Goal: Register for event/course

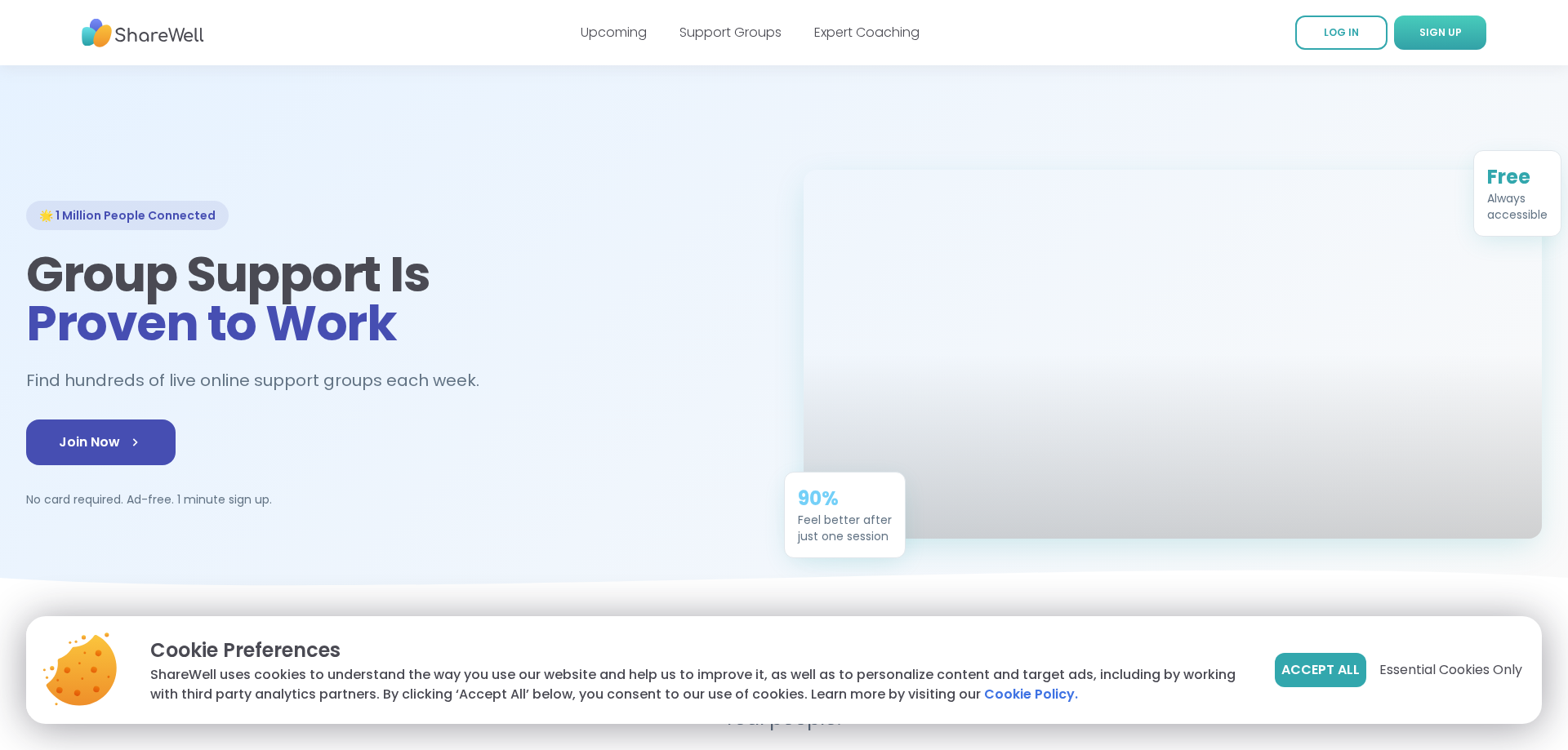
click at [1435, 32] on span "SIGN UP" at bounding box center [1440, 32] width 43 height 14
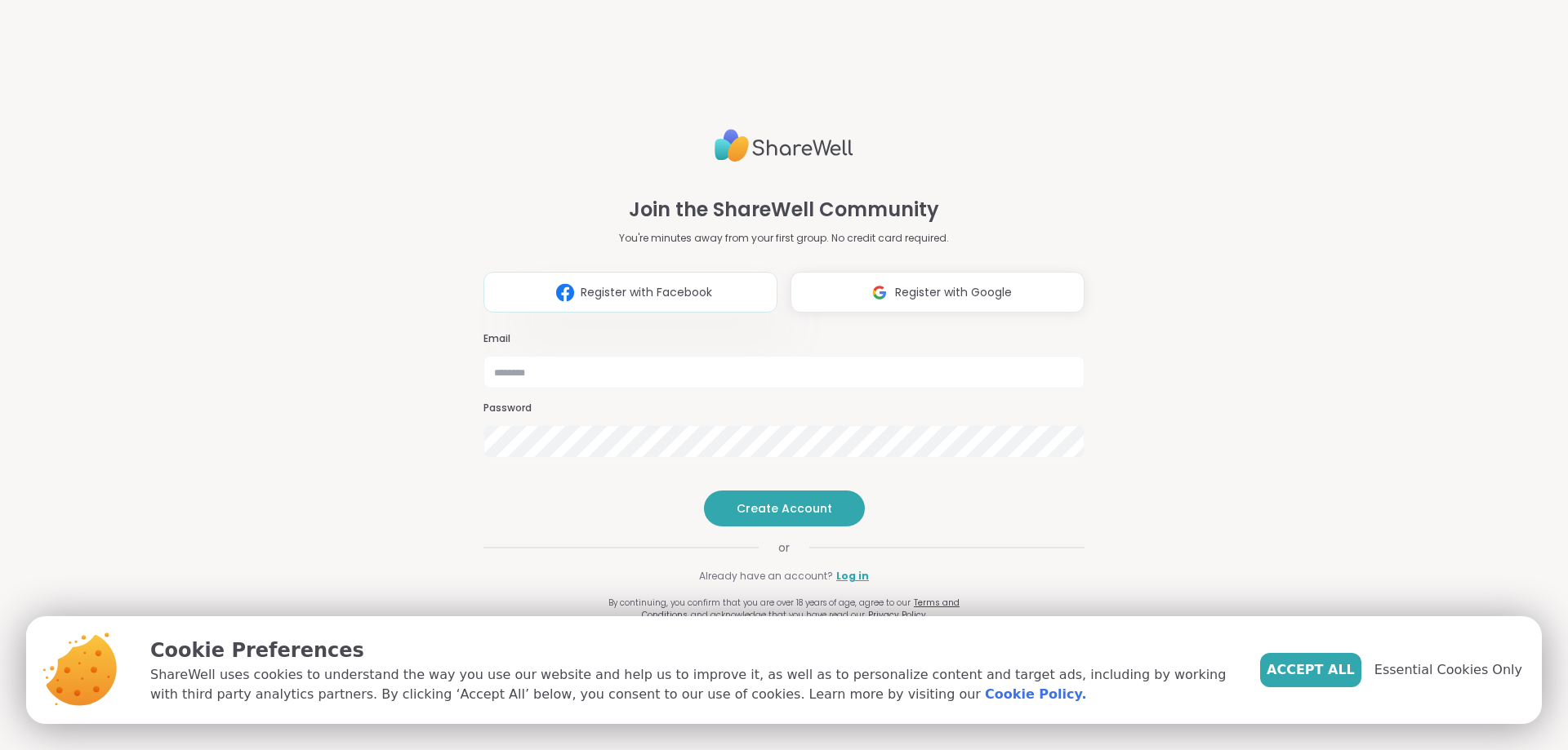
click at [706, 276] on button "Register with Facebook" at bounding box center [630, 292] width 294 height 41
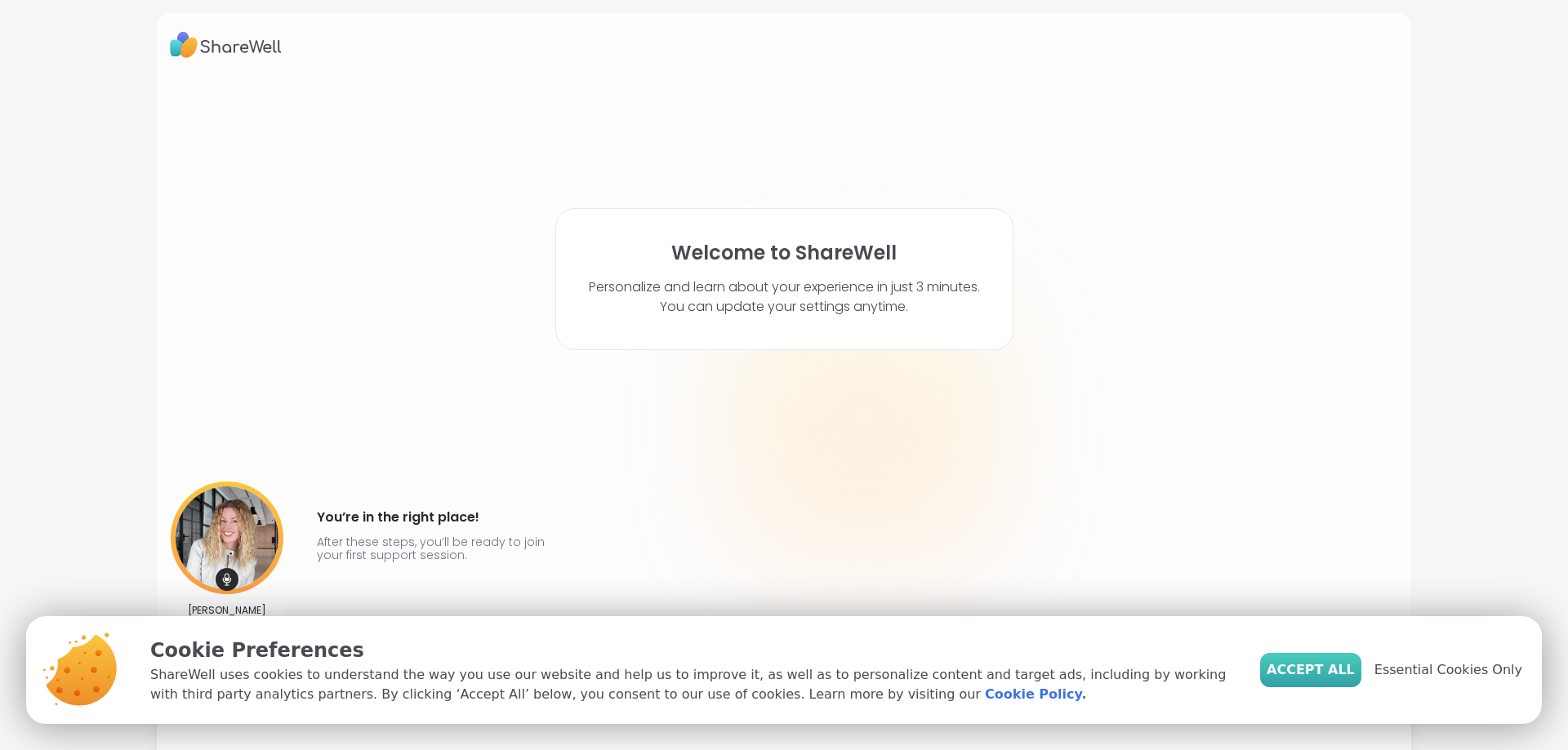
click at [1313, 667] on span "Accept All" at bounding box center [1311, 670] width 88 height 20
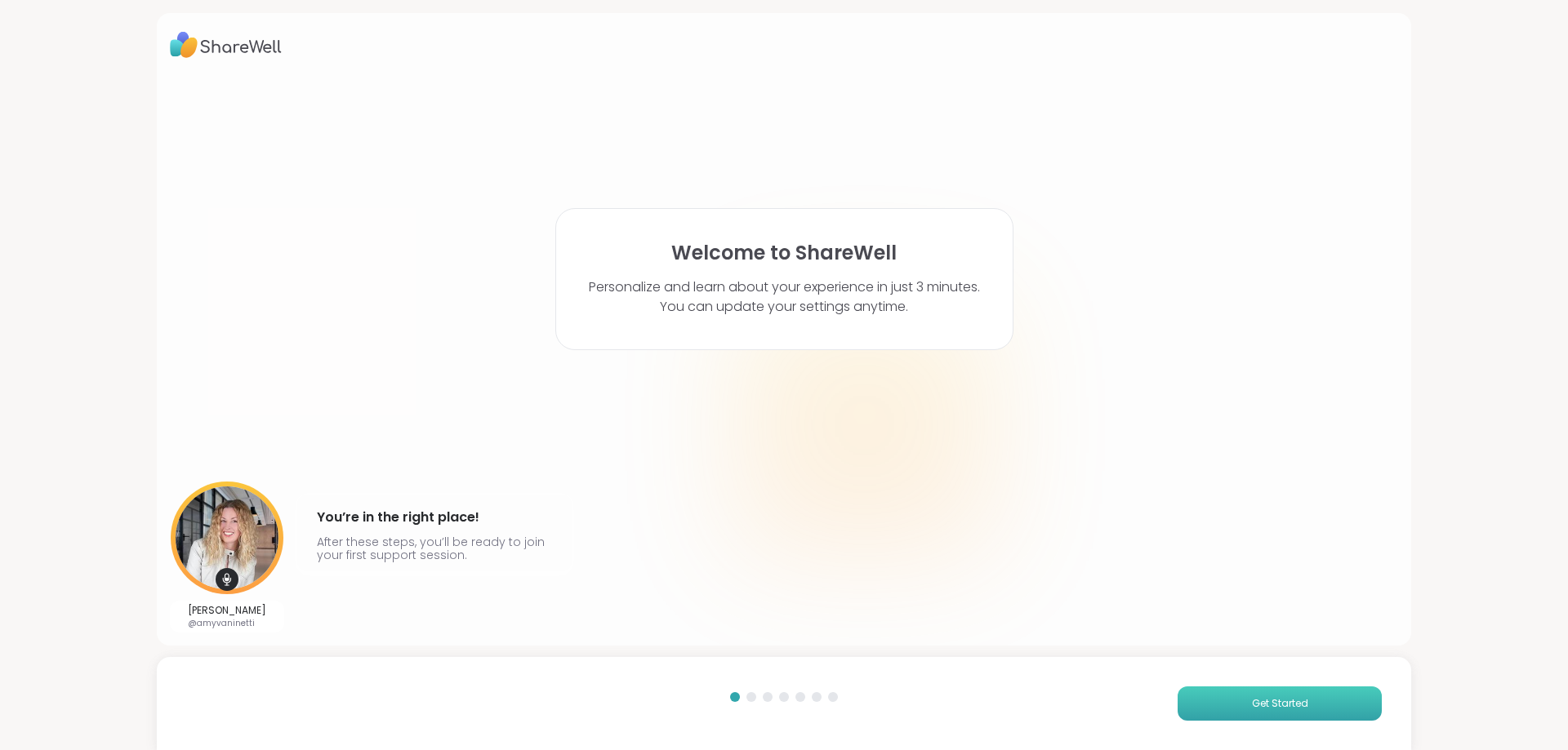
click at [1194, 697] on button "Get Started" at bounding box center [1279, 704] width 204 height 34
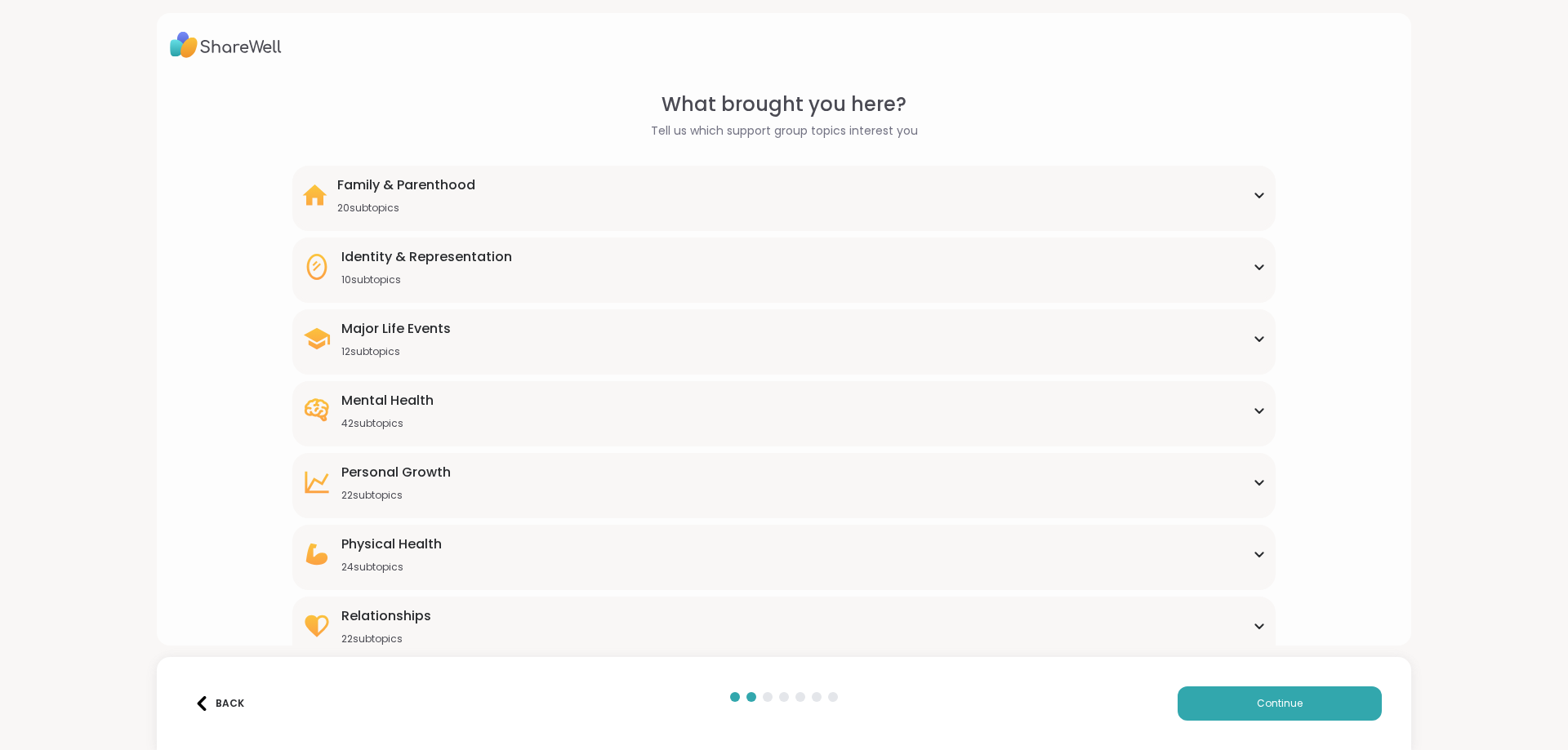
click at [870, 270] on div "Identity & Representation 10 subtopics" at bounding box center [783, 266] width 963 height 39
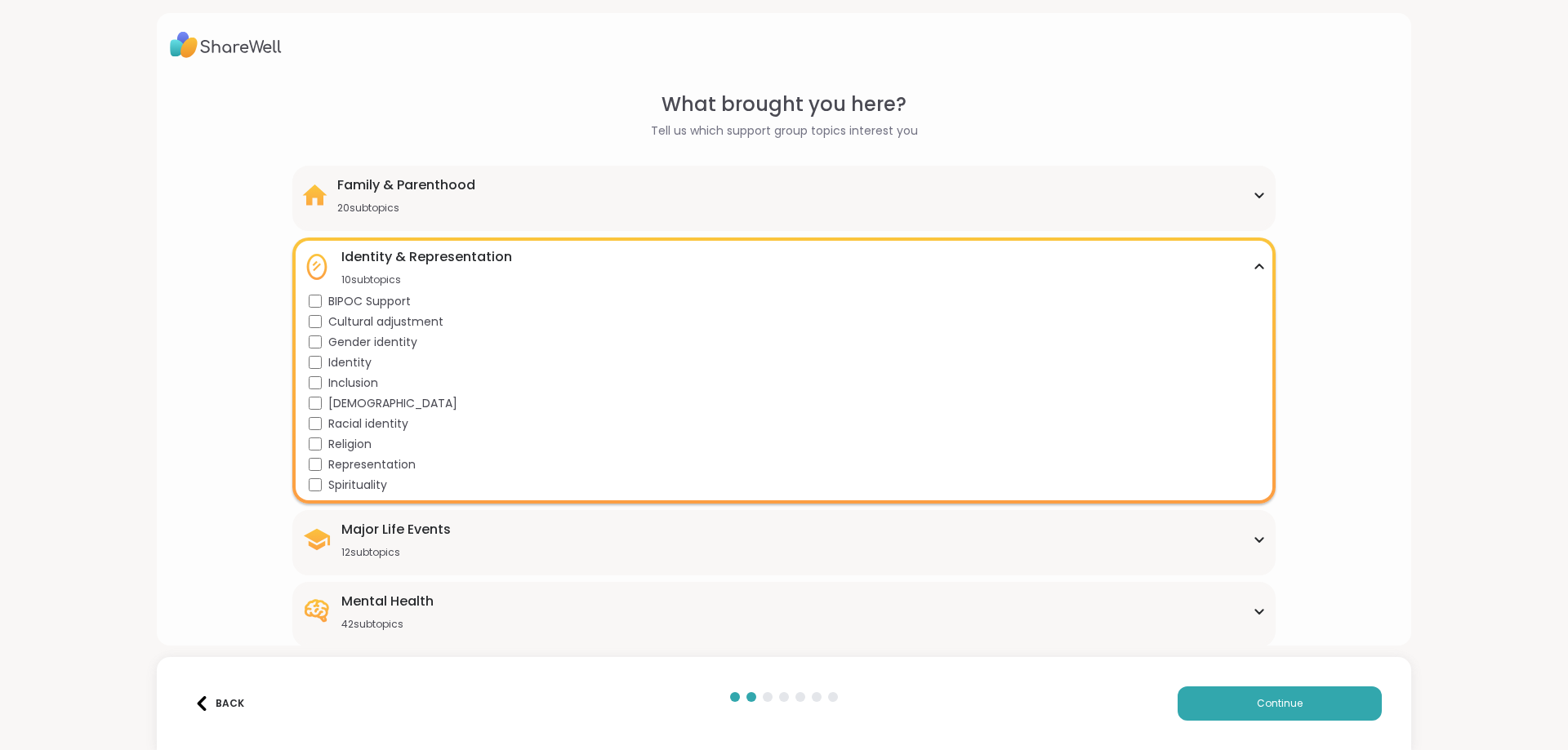
click at [547, 254] on div "Identity & Representation 10 subtopics" at bounding box center [783, 266] width 963 height 39
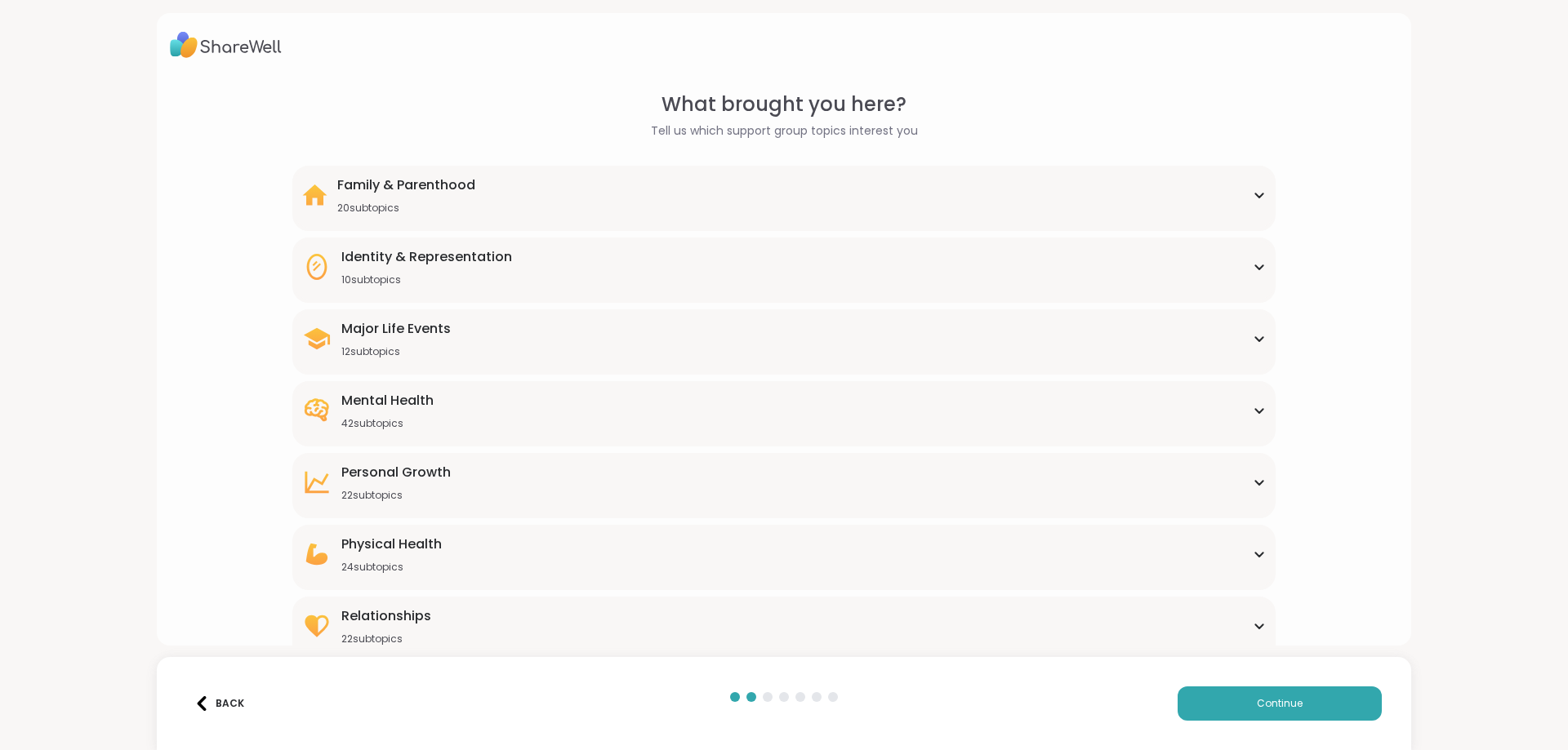
click at [525, 328] on div "Major Life Events 12 subtopics" at bounding box center [783, 338] width 963 height 39
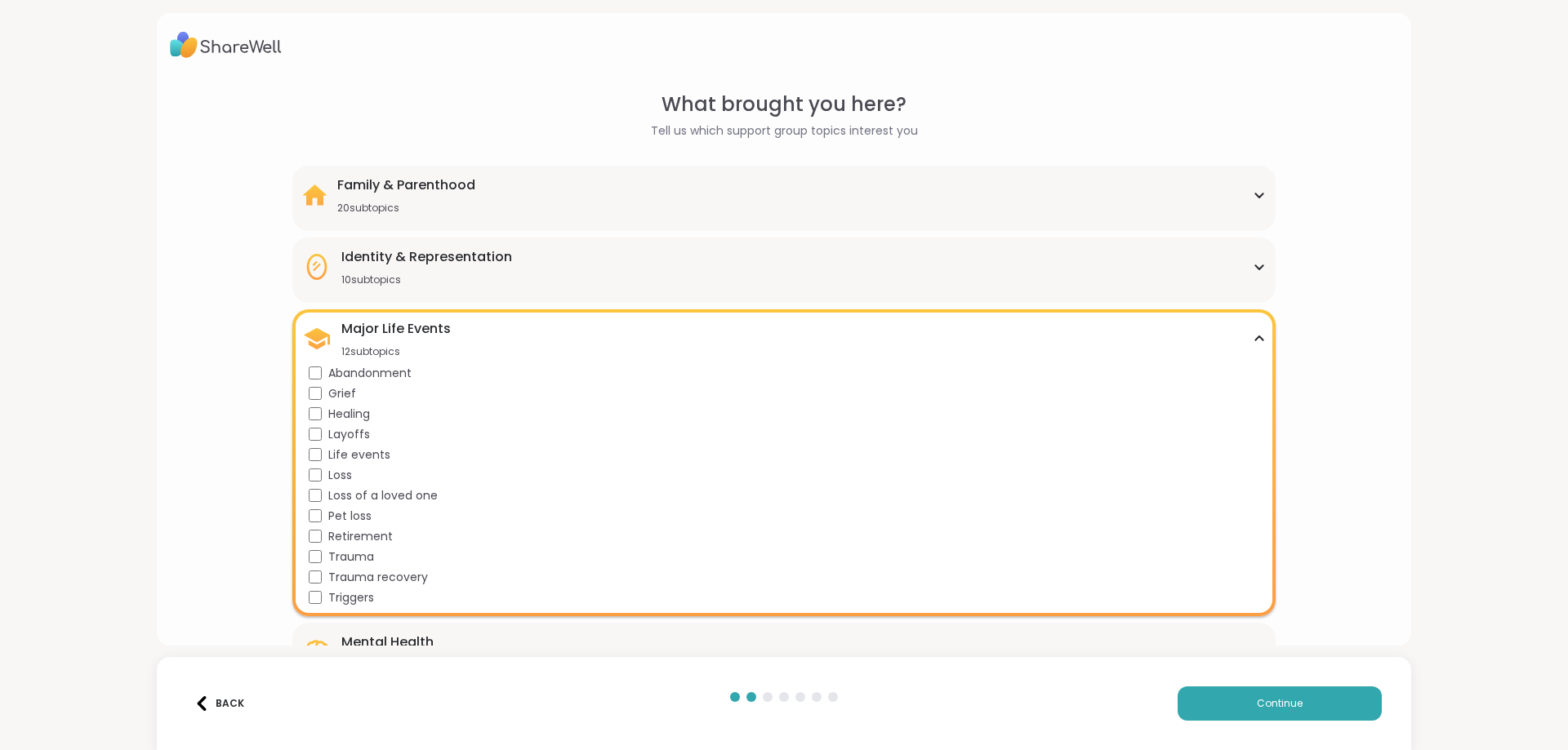
click at [525, 328] on div "Major Life Events 12 subtopics" at bounding box center [783, 338] width 963 height 39
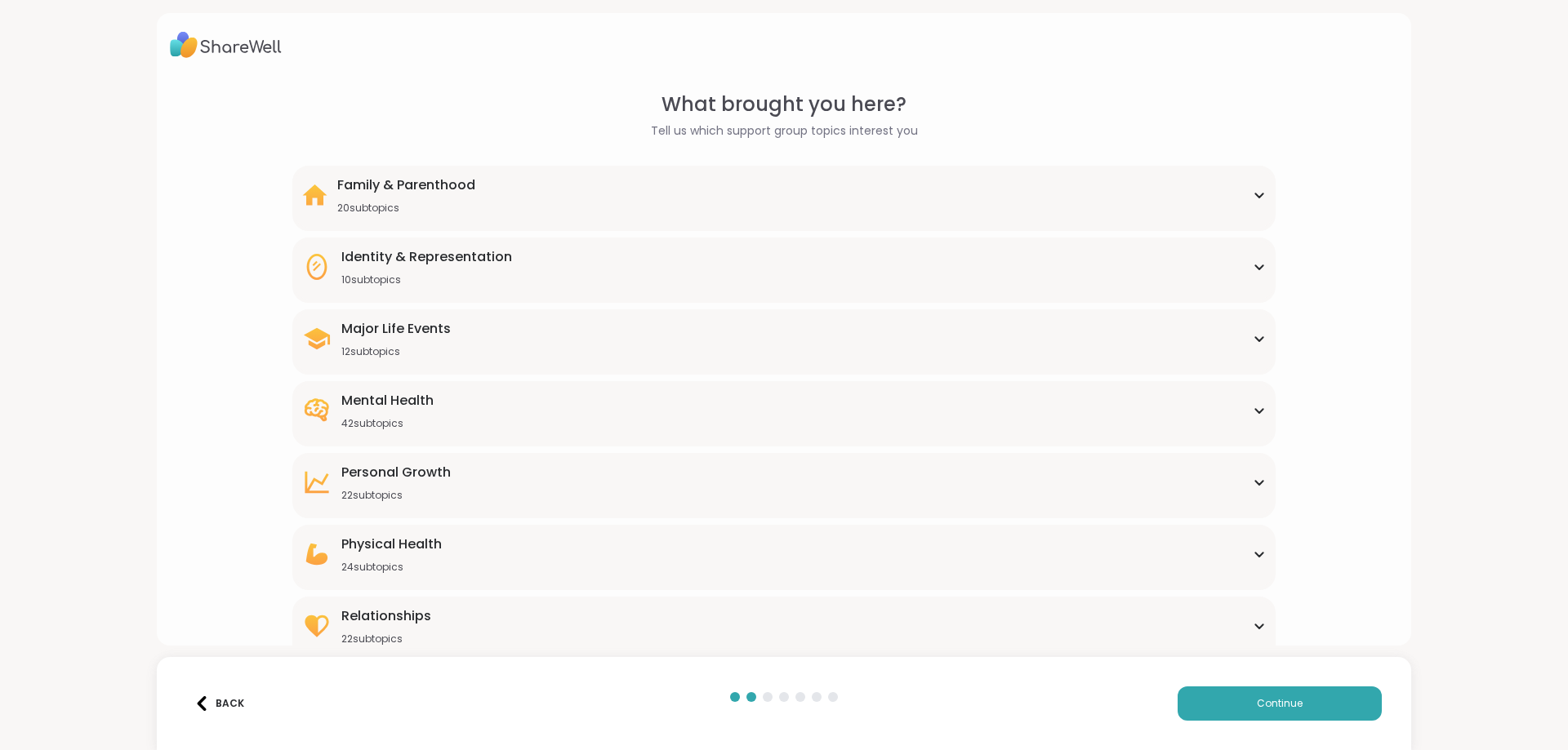
click at [512, 412] on div "Mental Health 42 subtopics" at bounding box center [783, 410] width 963 height 39
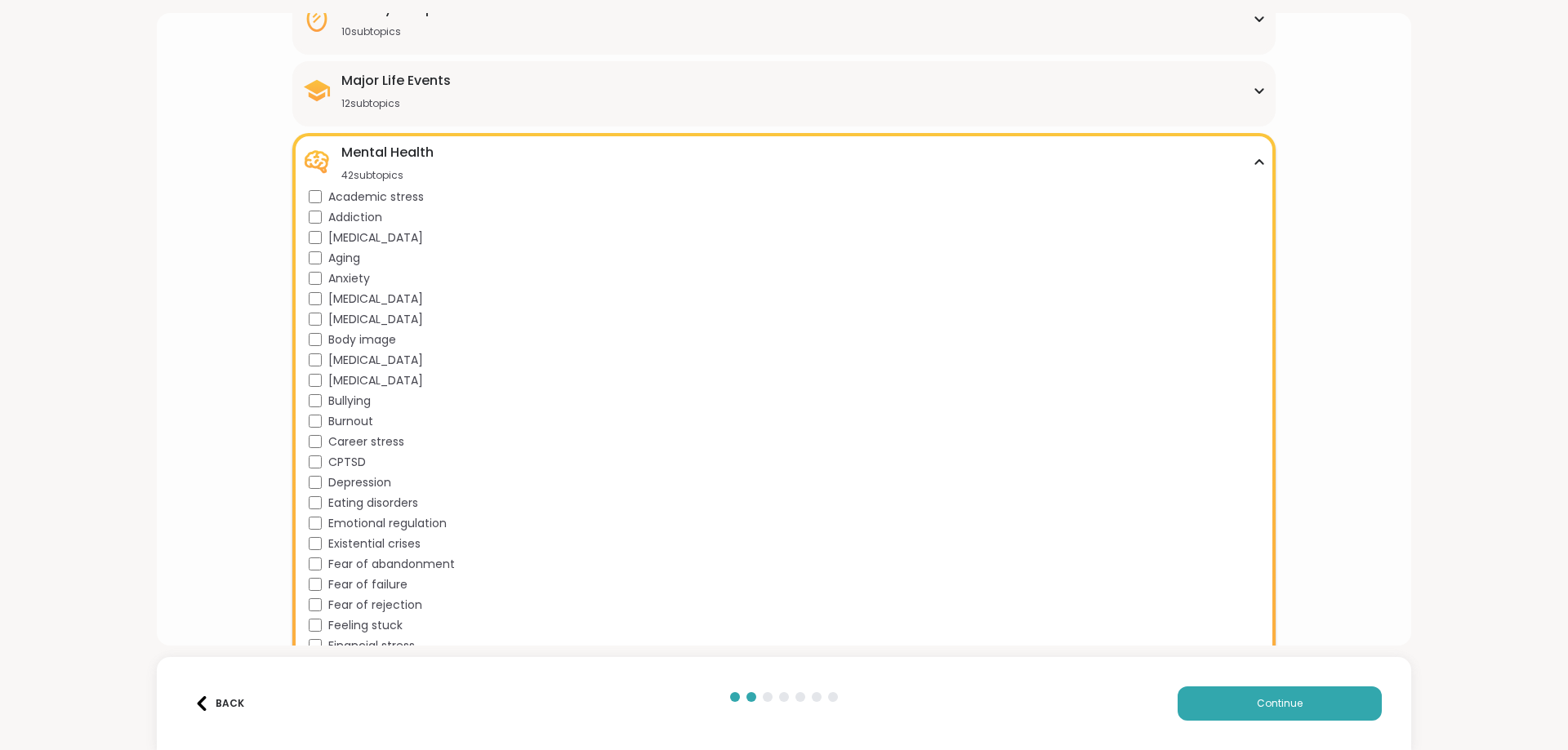
scroll to position [226, 0]
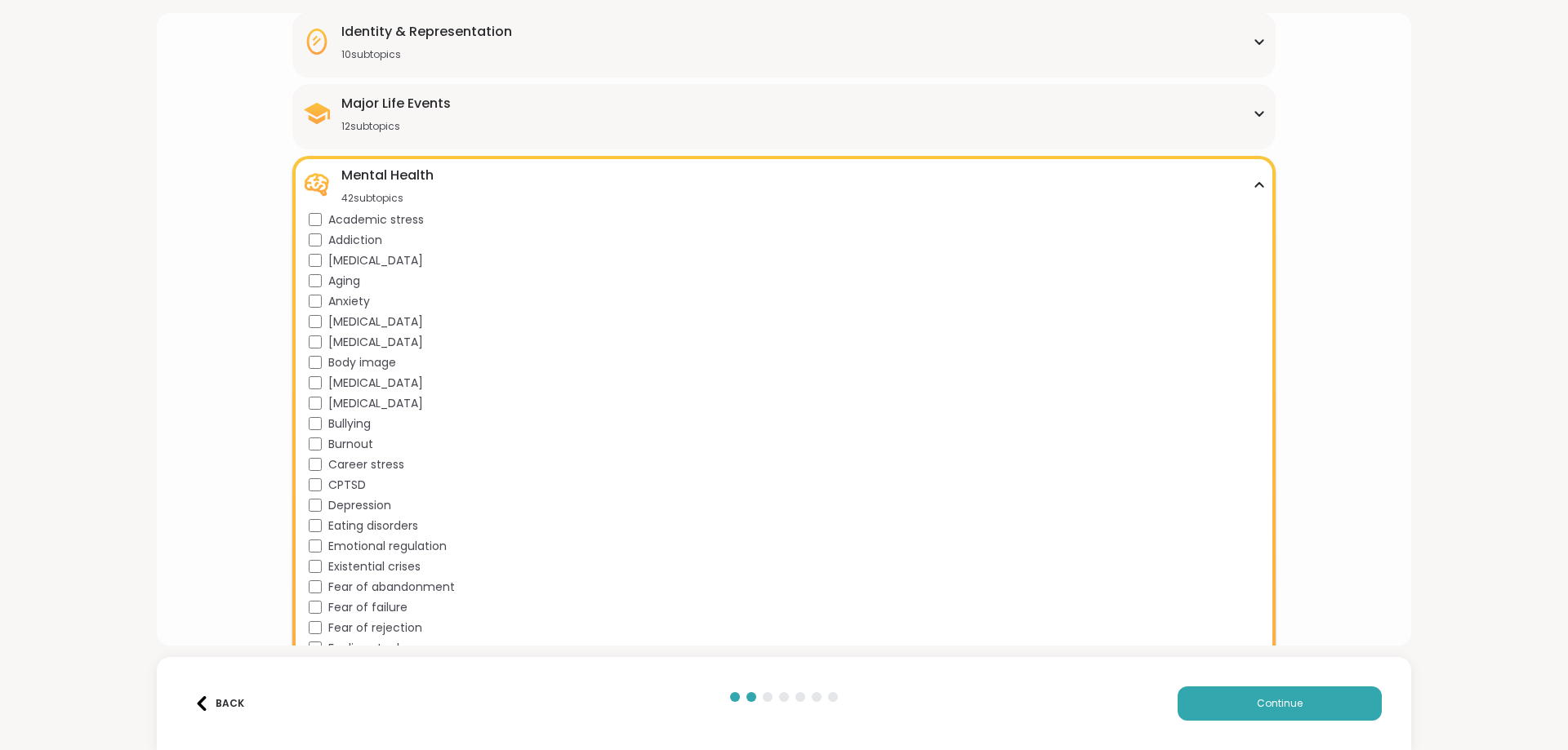
click at [537, 183] on div "Mental Health 42 subtopics" at bounding box center [783, 185] width 963 height 39
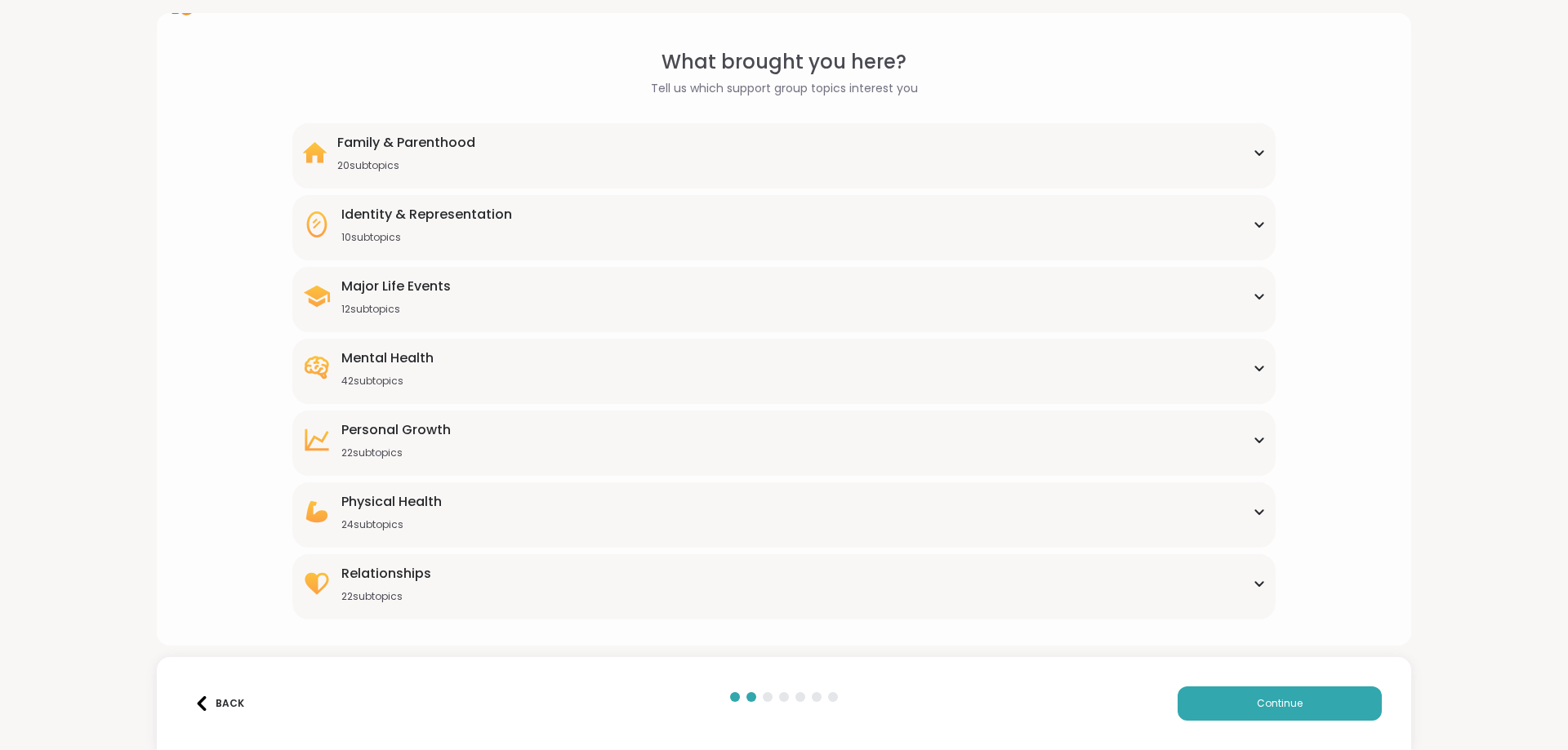
click at [544, 444] on div "[MEDICAL_DATA] 22 subtopics" at bounding box center [783, 439] width 963 height 39
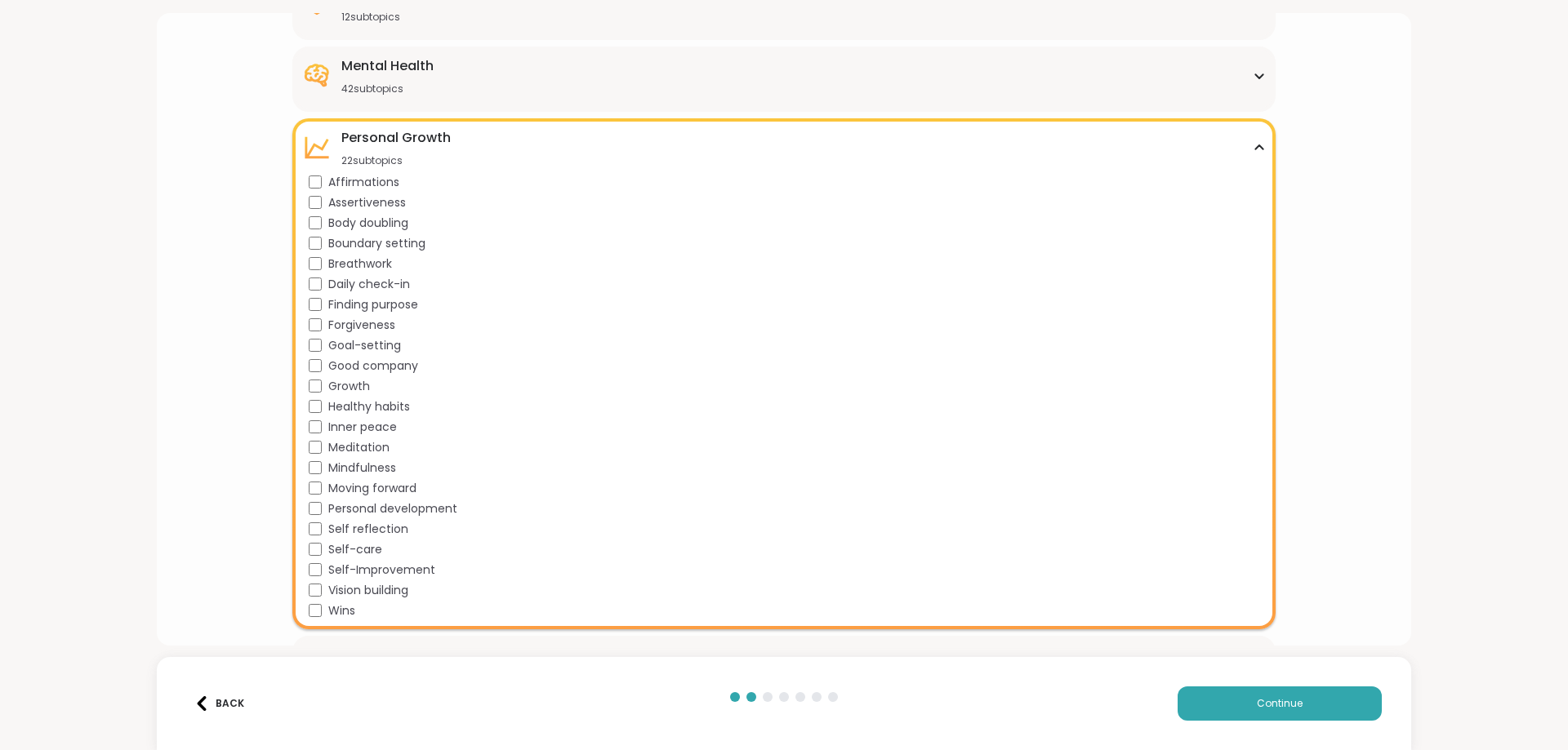
scroll to position [380, 0]
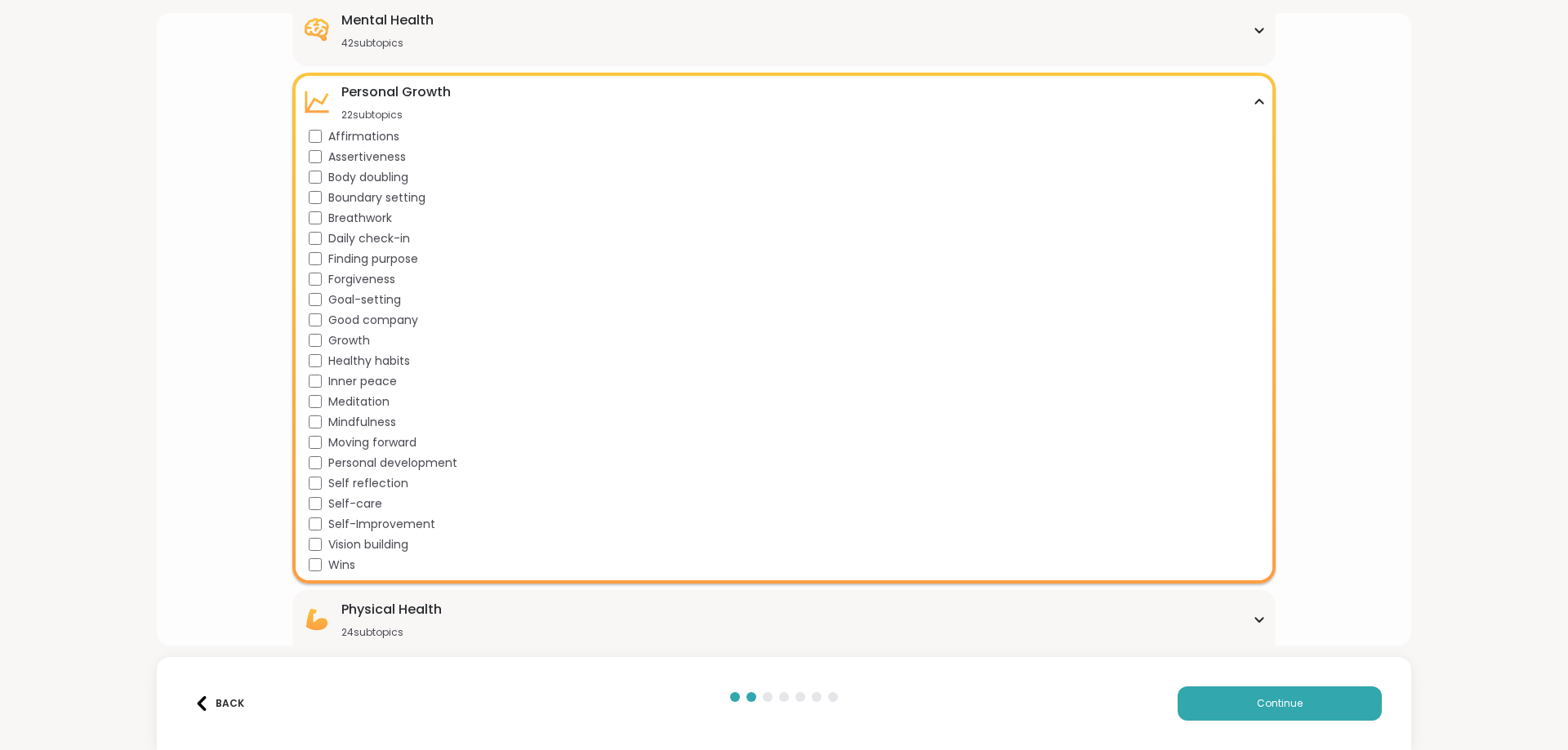
click at [550, 94] on div "[MEDICAL_DATA] 22 subtopics" at bounding box center [783, 101] width 963 height 39
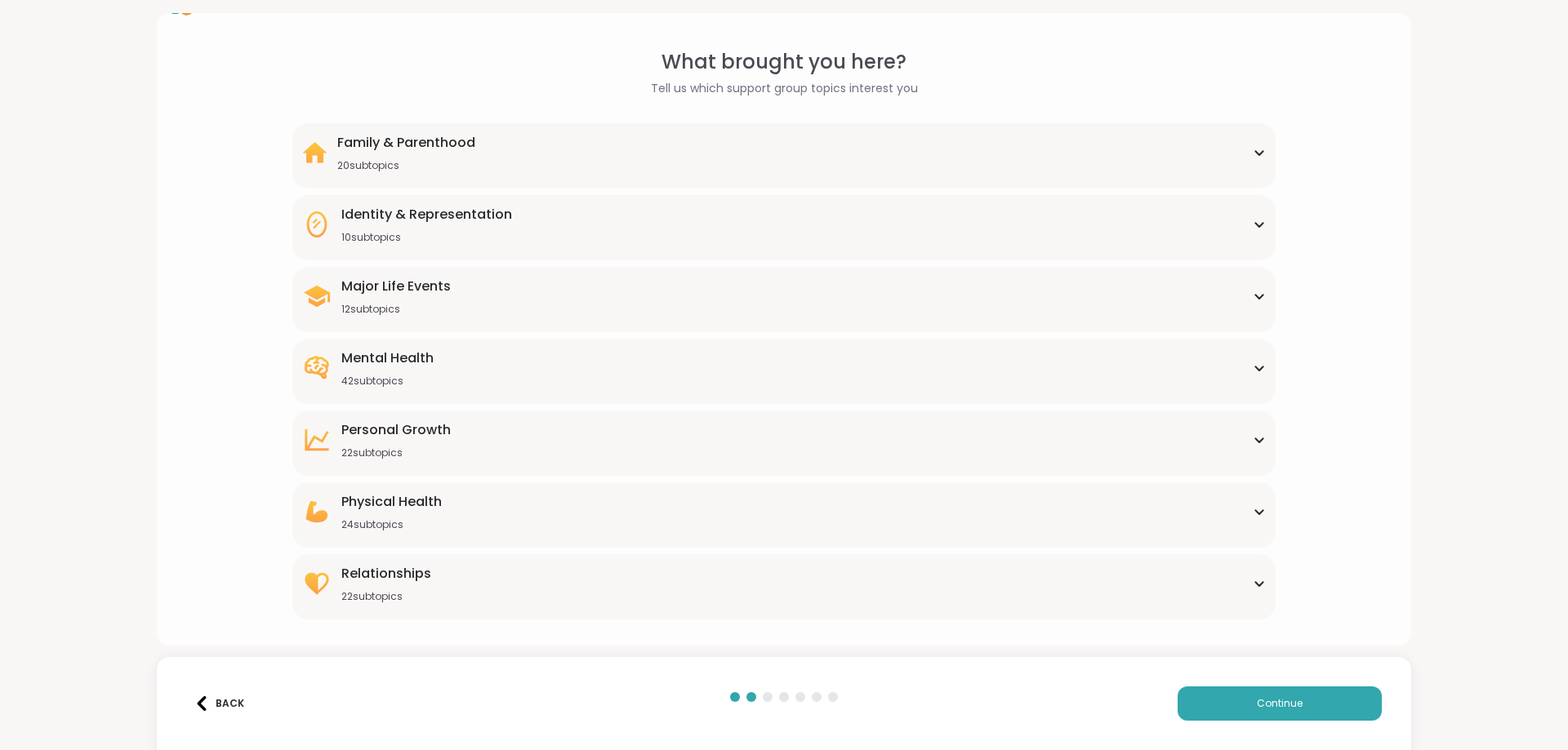
scroll to position [43, 0]
click at [459, 524] on div "Physical Health 24 subtopics" at bounding box center [783, 511] width 963 height 39
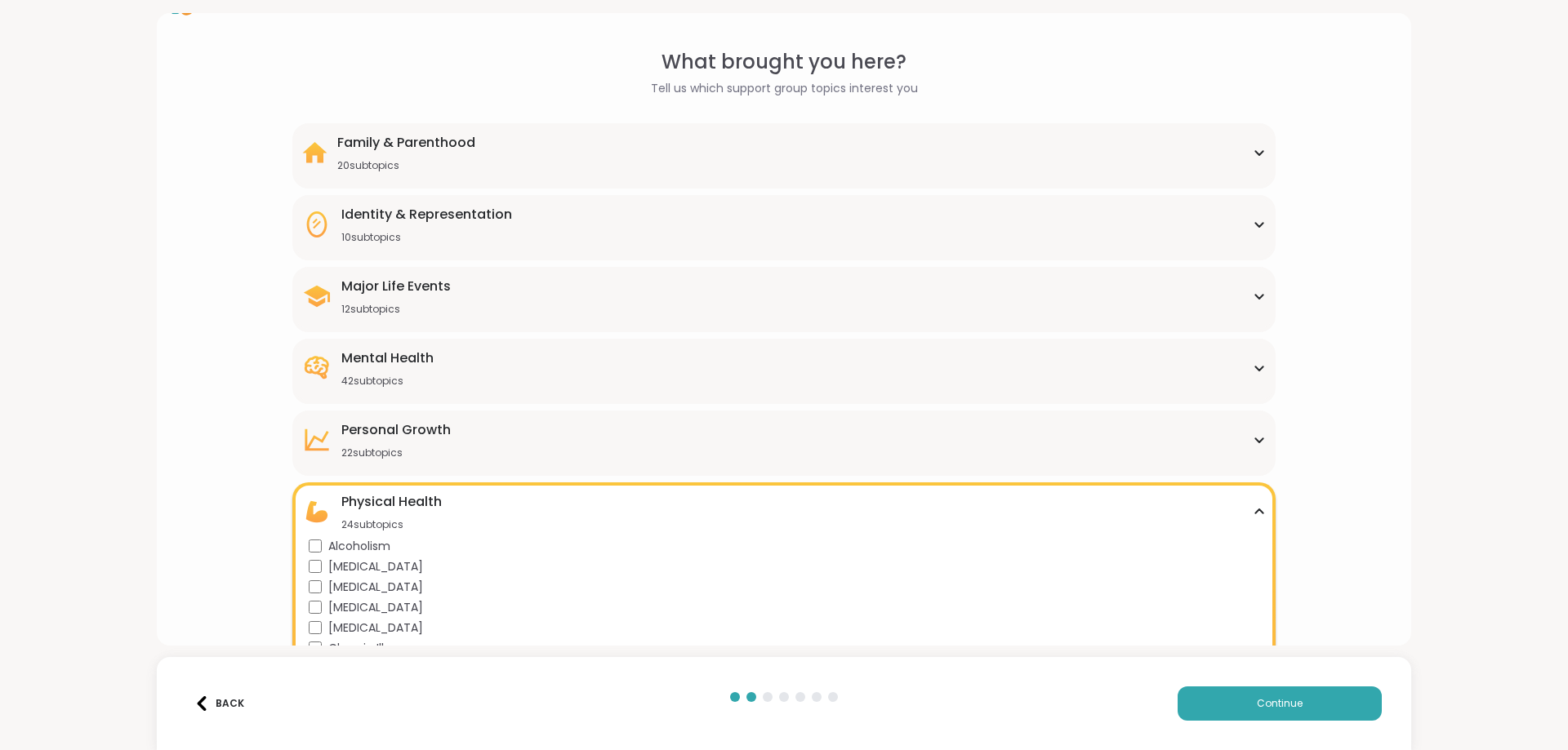
scroll to position [155, 0]
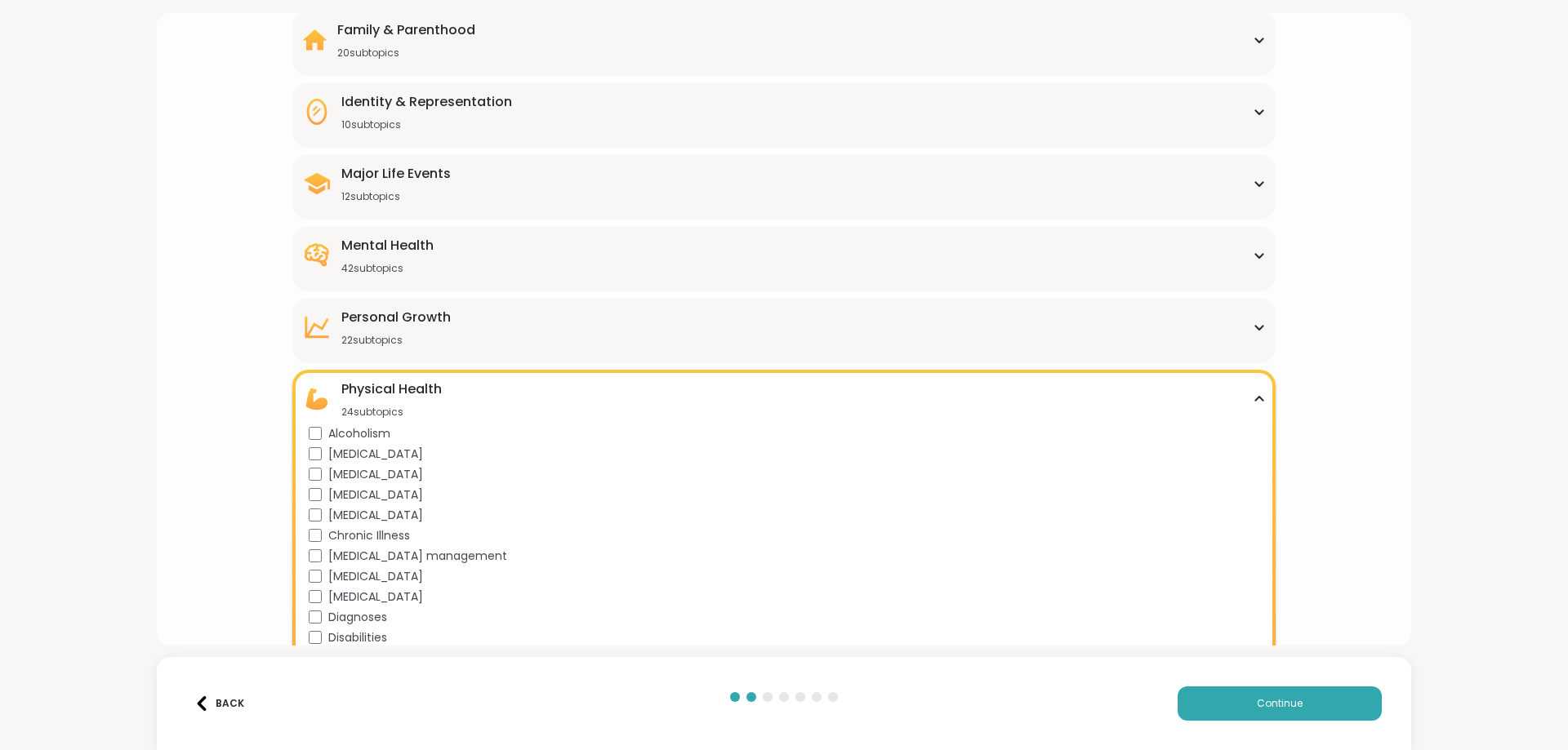
click at [345, 492] on span "[MEDICAL_DATA]" at bounding box center [375, 495] width 95 height 17
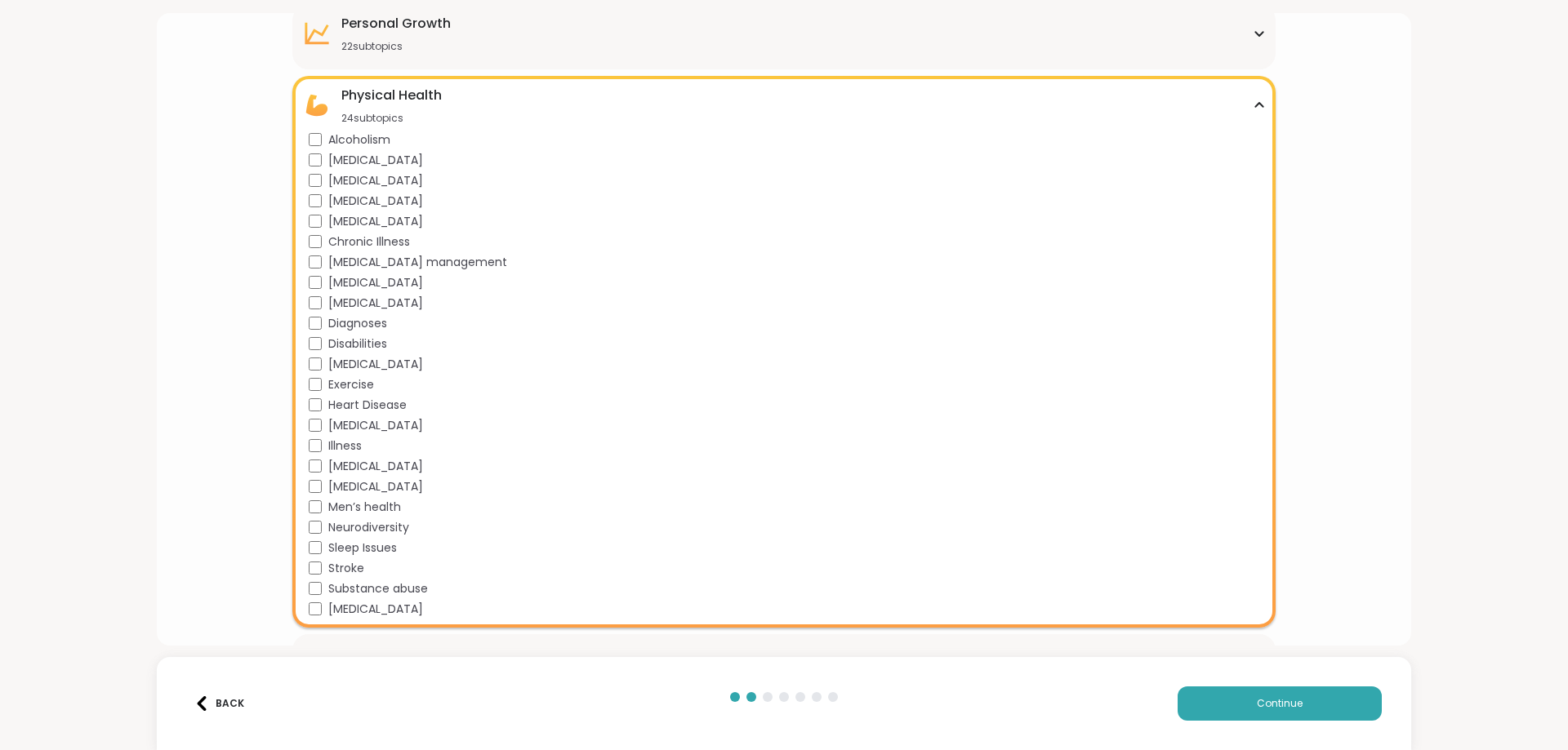
scroll to position [493, 0]
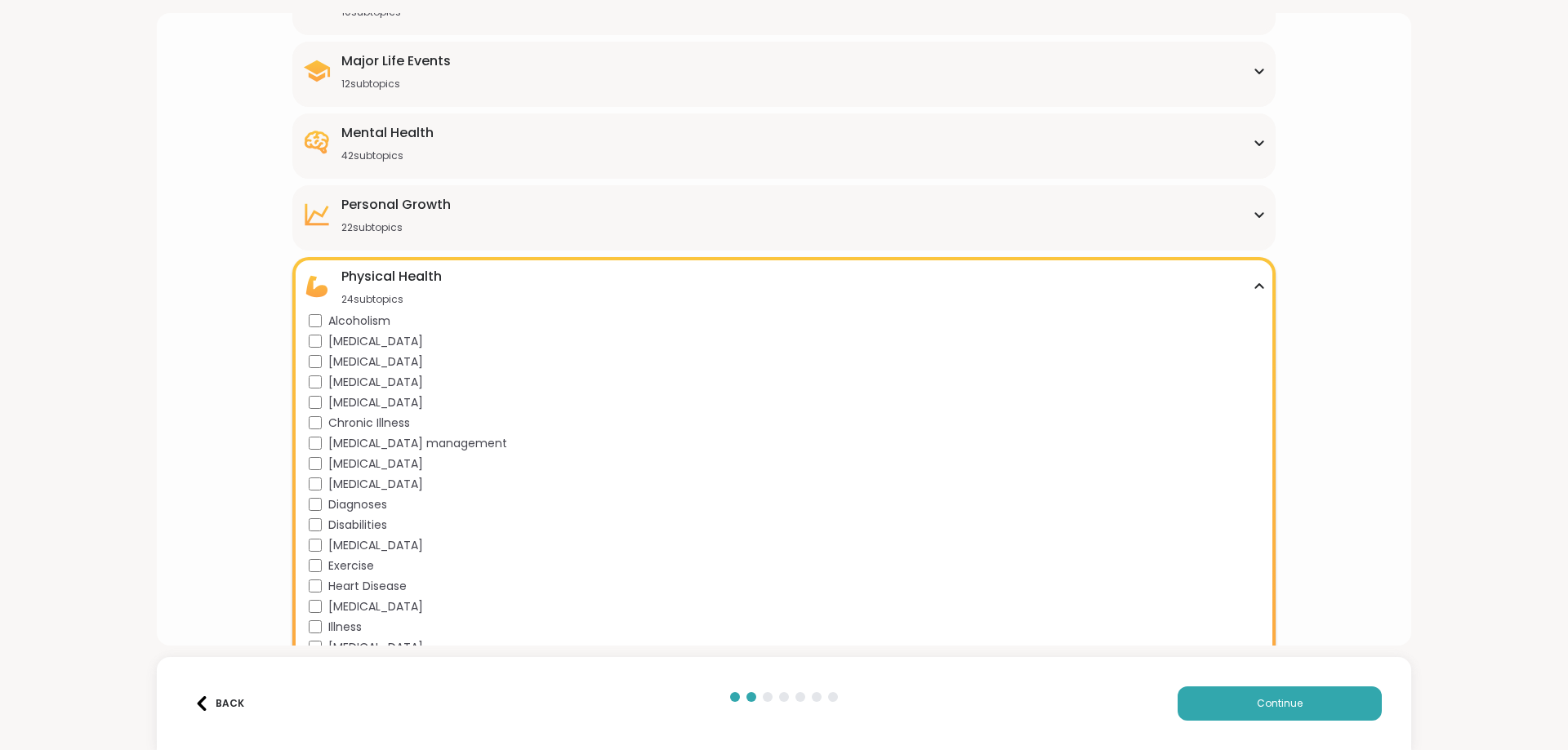
click at [442, 278] on div "Physical Health 24 subtopics" at bounding box center [783, 286] width 963 height 39
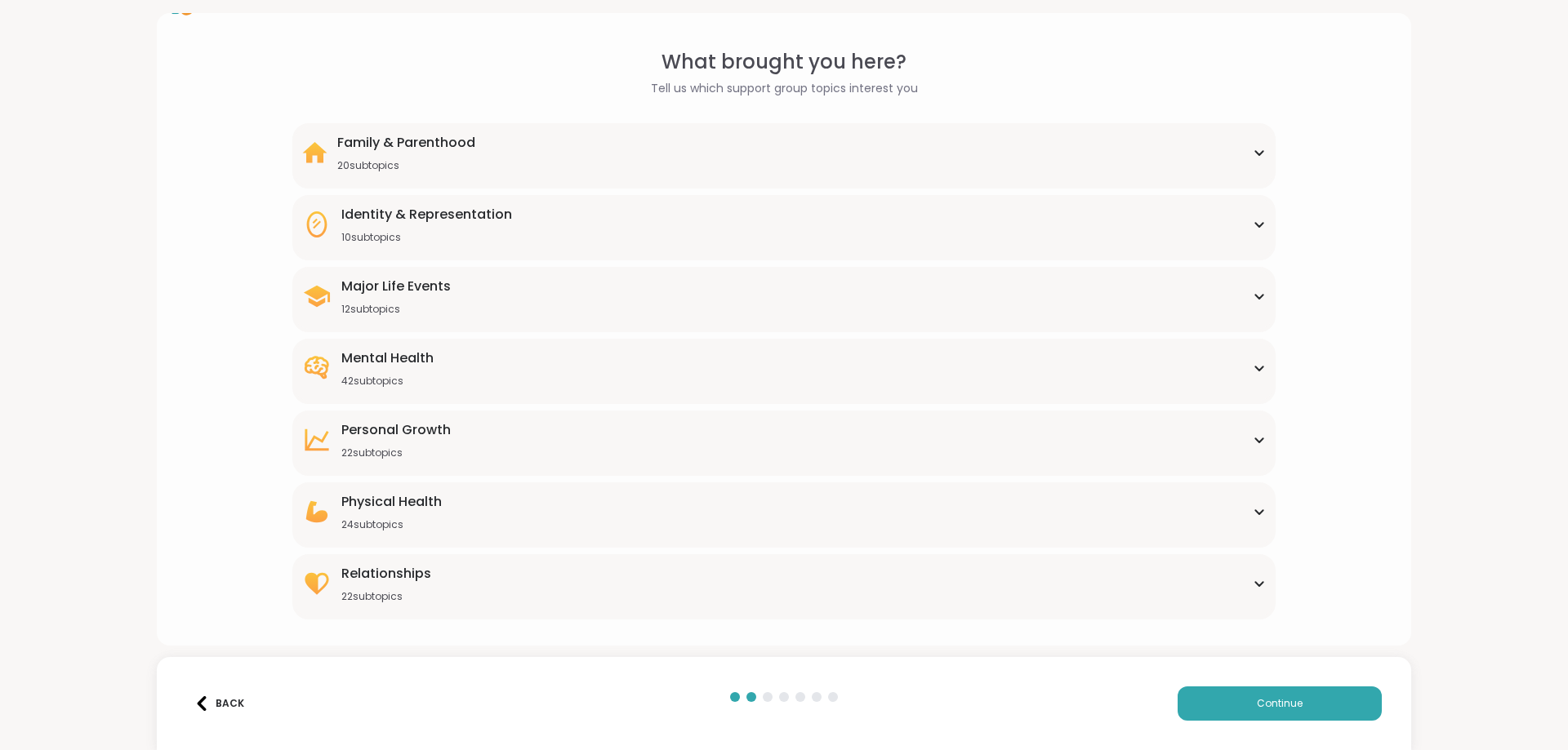
scroll to position [43, 0]
click at [403, 593] on div "22 subtopics" at bounding box center [386, 597] width 90 height 13
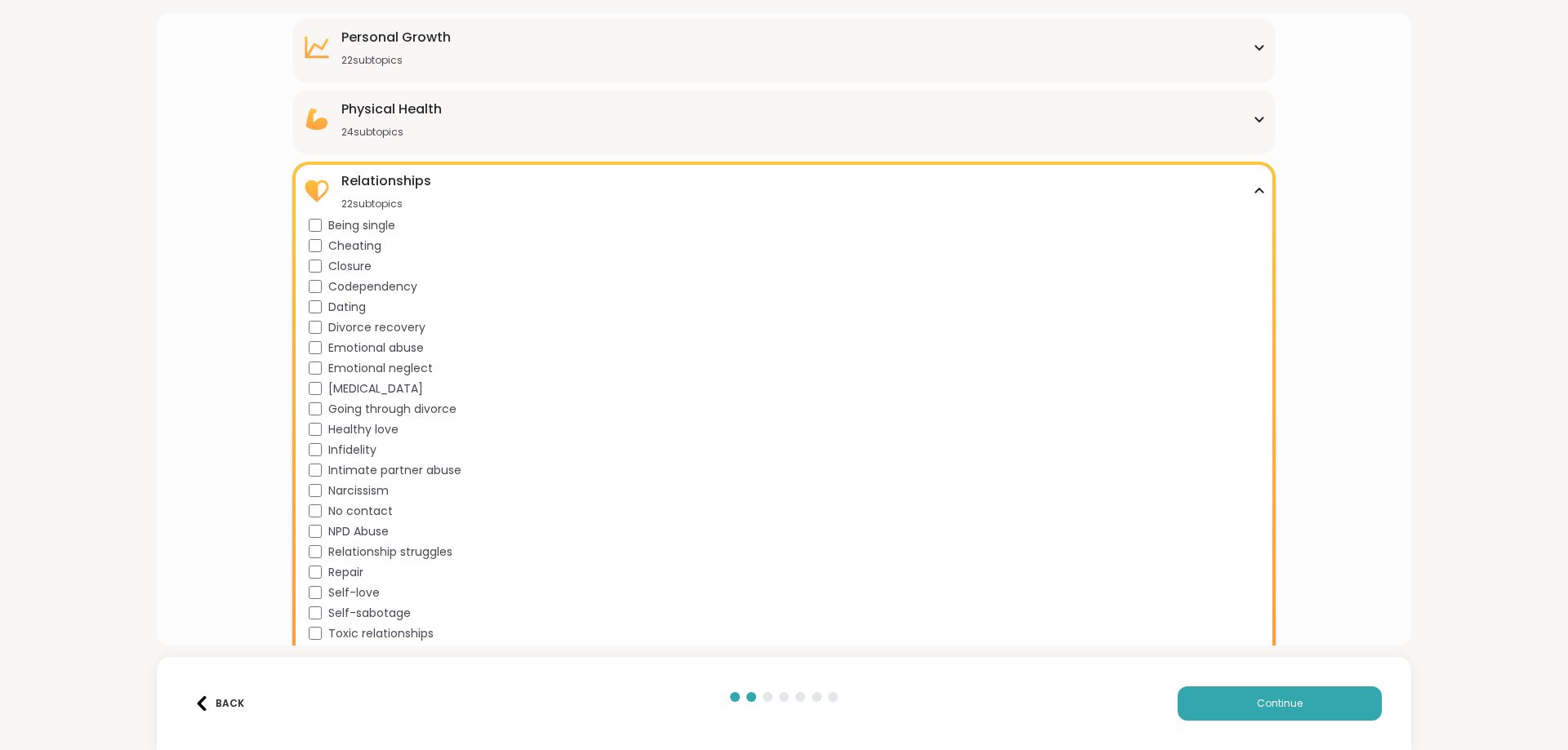
scroll to position [462, 0]
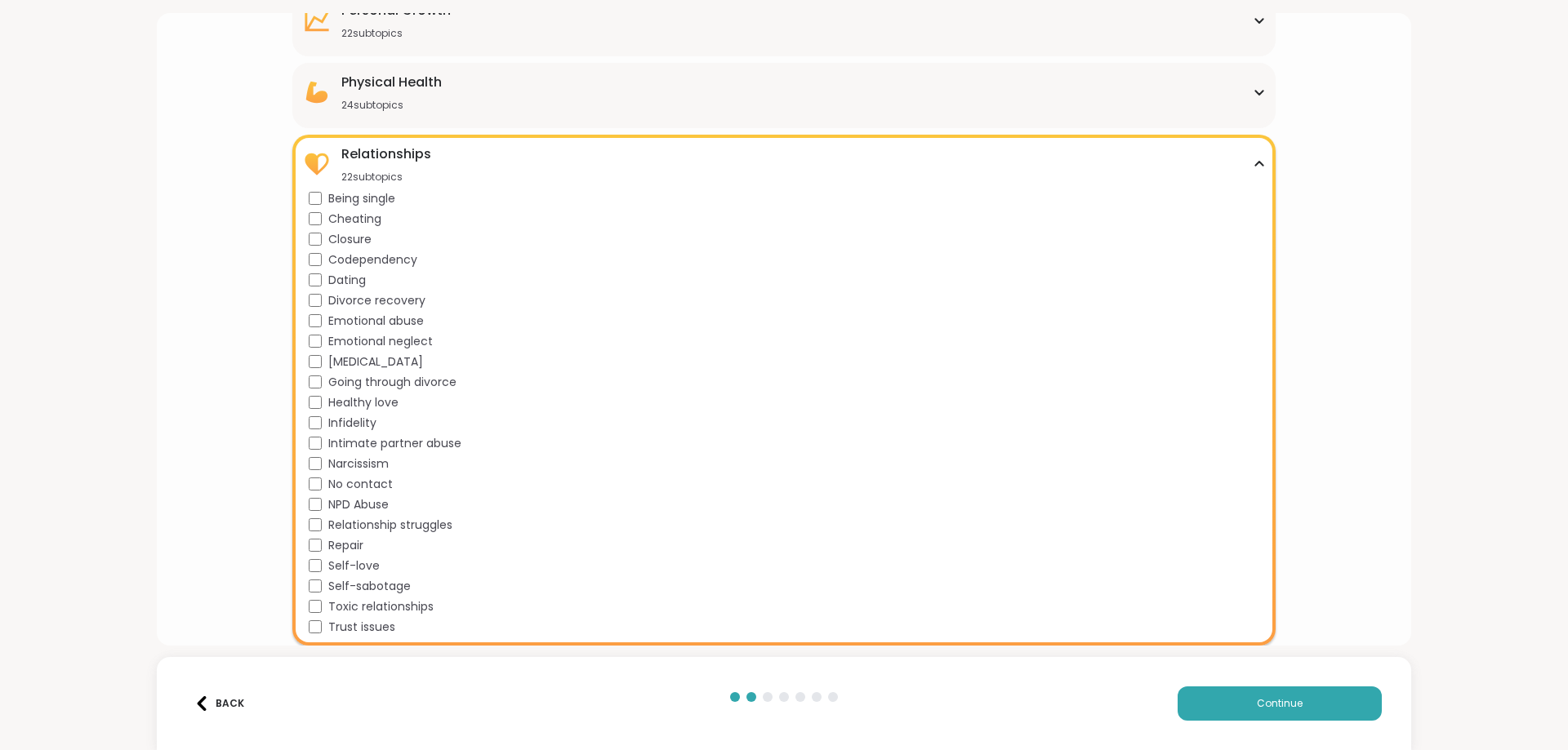
click at [498, 166] on div "Relationships 22 subtopics" at bounding box center [783, 164] width 963 height 39
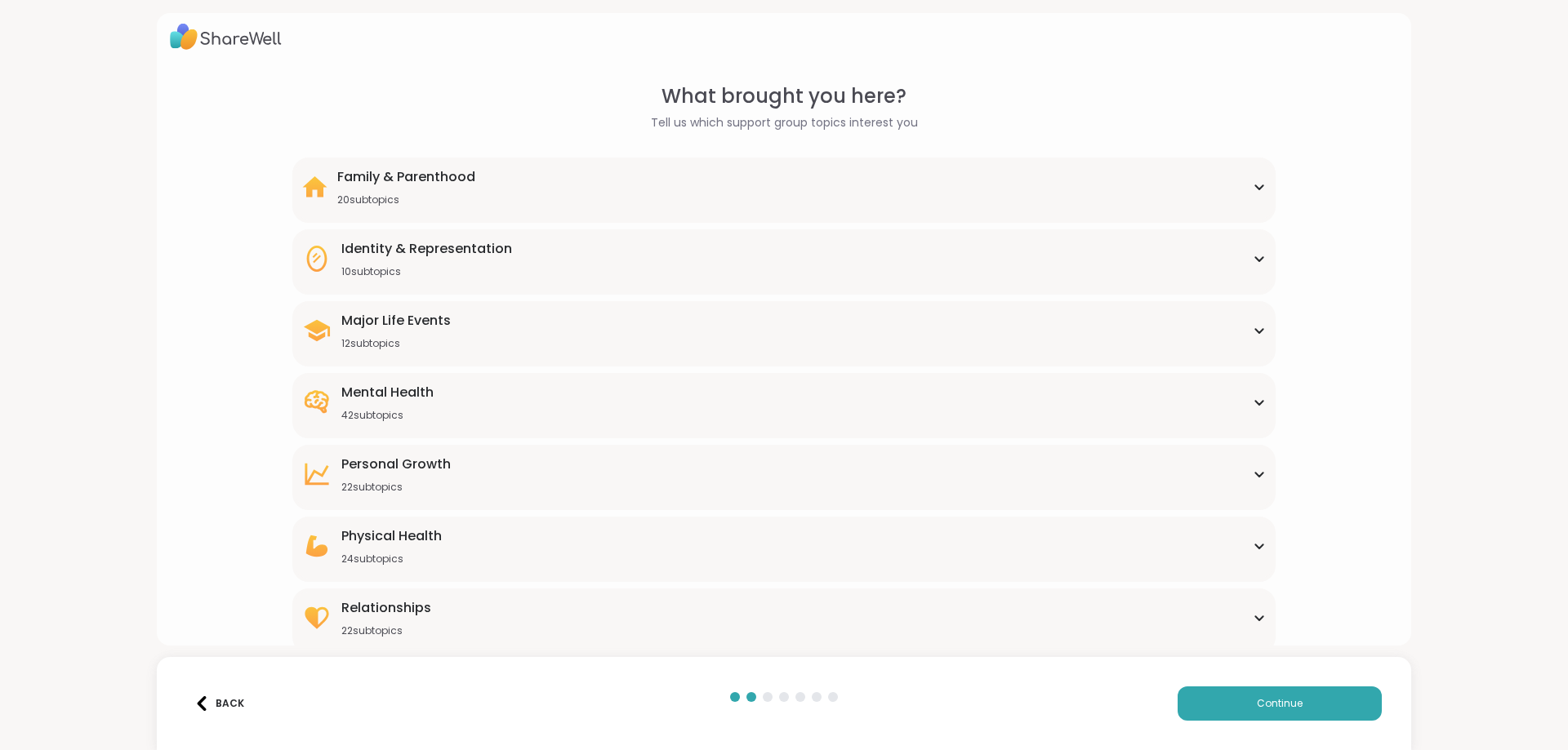
scroll to position [0, 0]
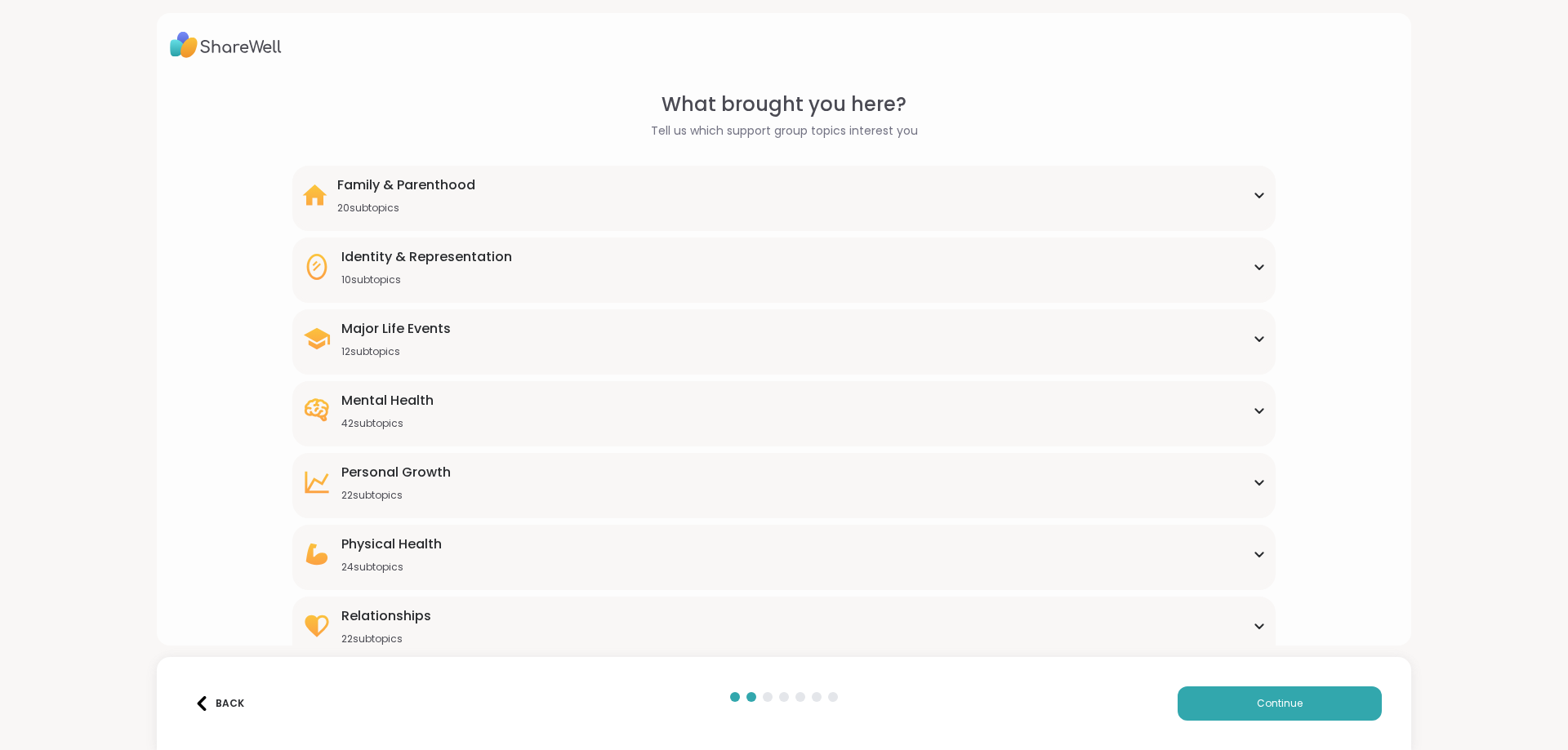
click at [508, 198] on div "Family & Parenthood 20 subtopics" at bounding box center [783, 195] width 963 height 39
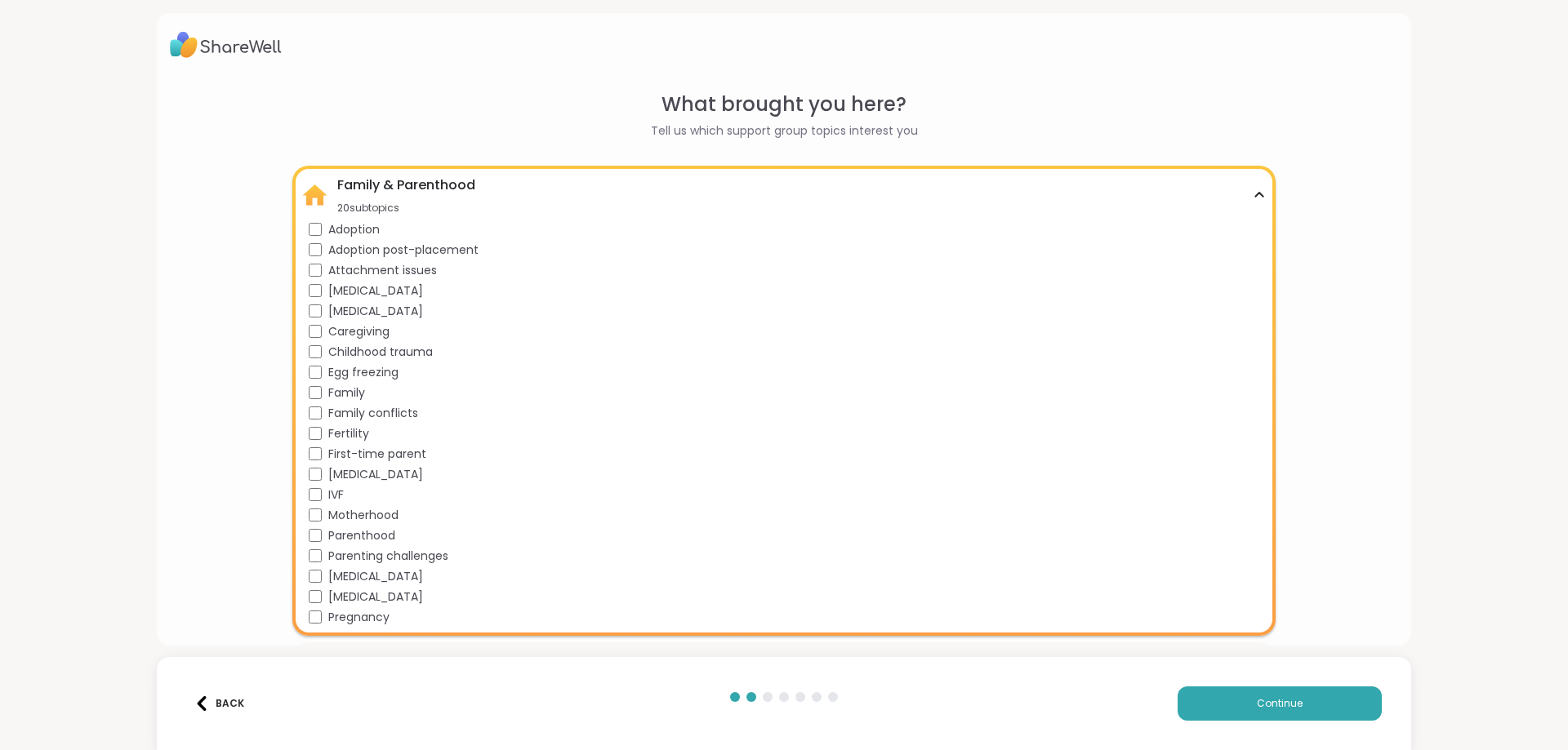
click at [557, 184] on div "Family & Parenthood 20 subtopics" at bounding box center [783, 195] width 963 height 39
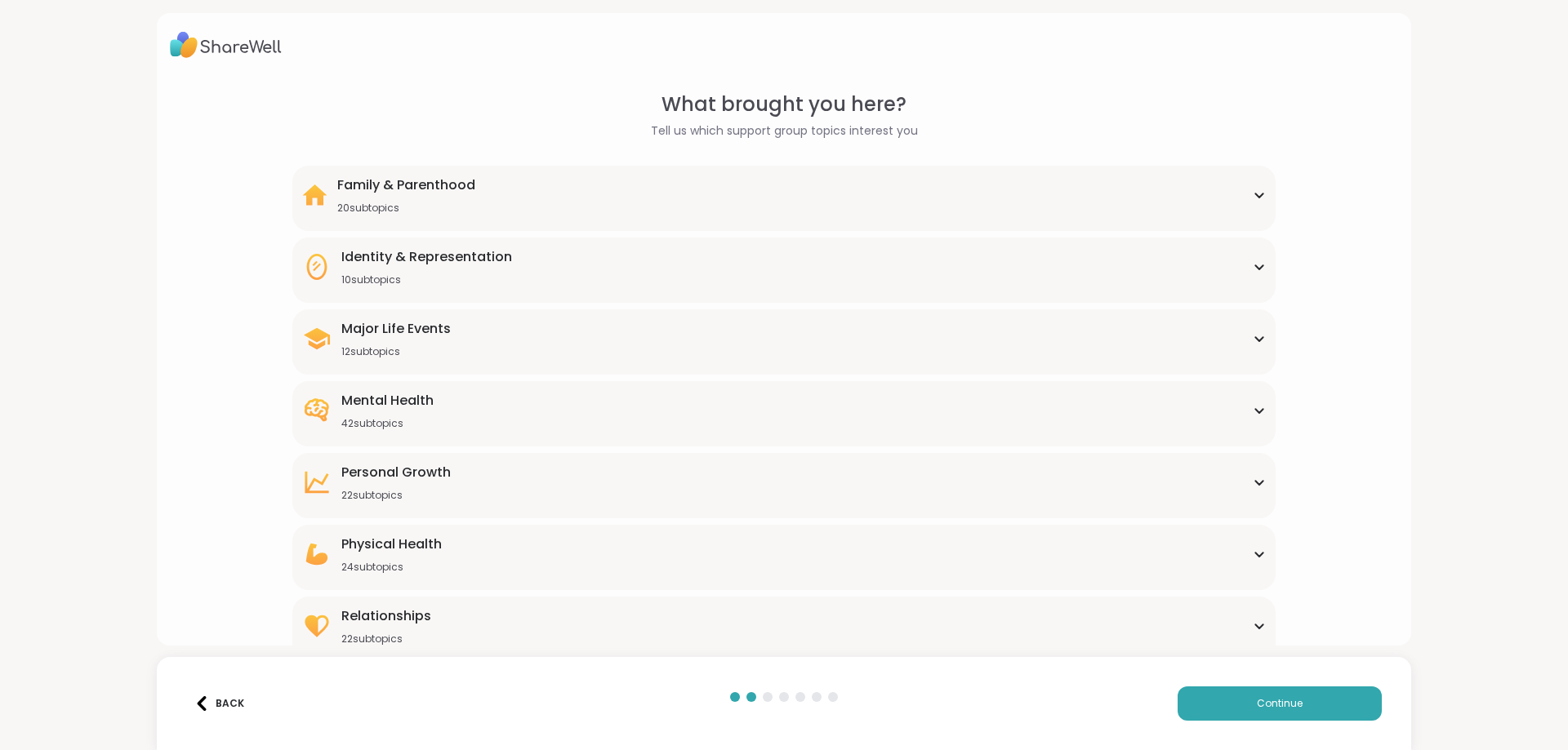
click at [537, 259] on div "Identity & Representation 10 subtopics" at bounding box center [783, 266] width 963 height 39
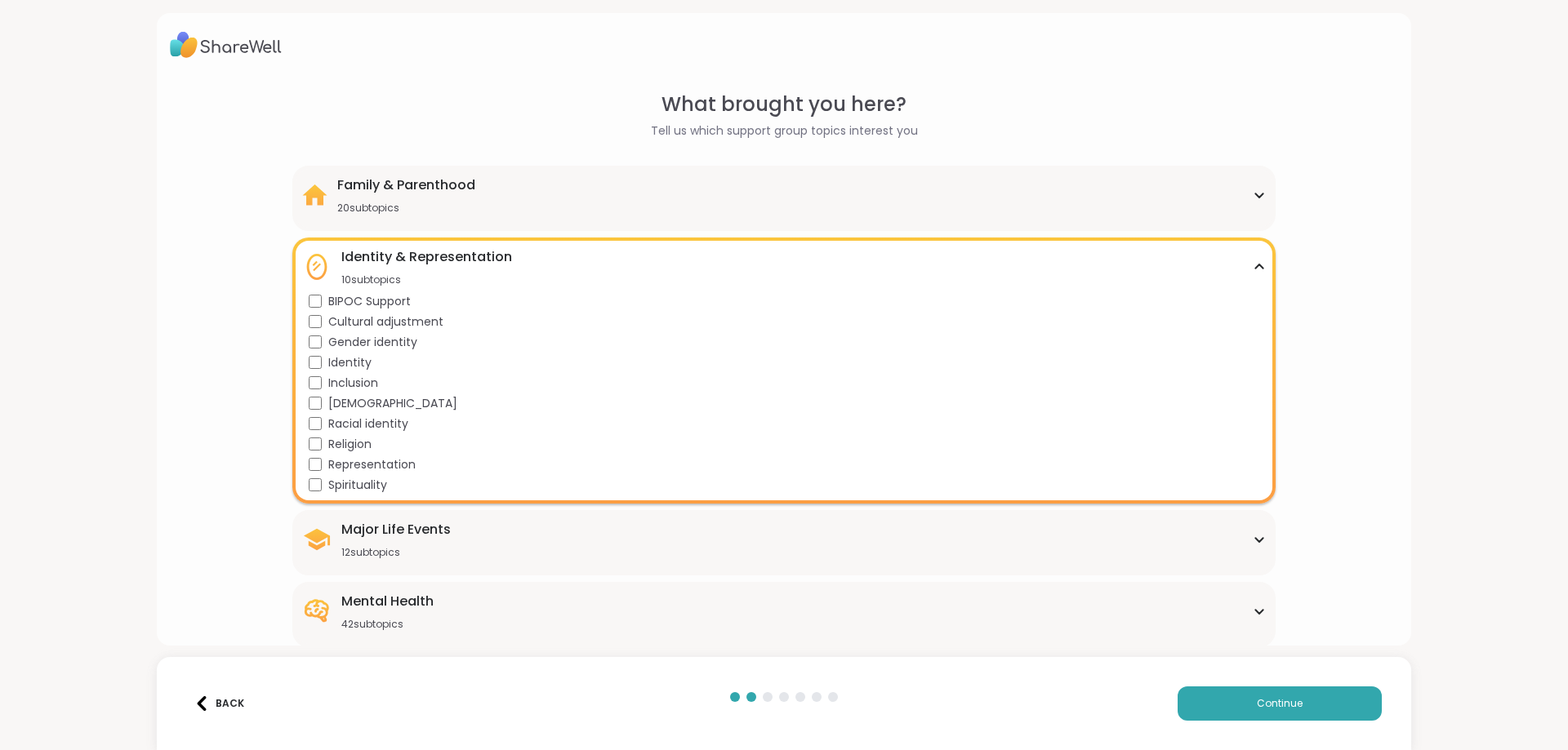
click at [501, 259] on div "Identity & Representation" at bounding box center [427, 257] width 170 height 20
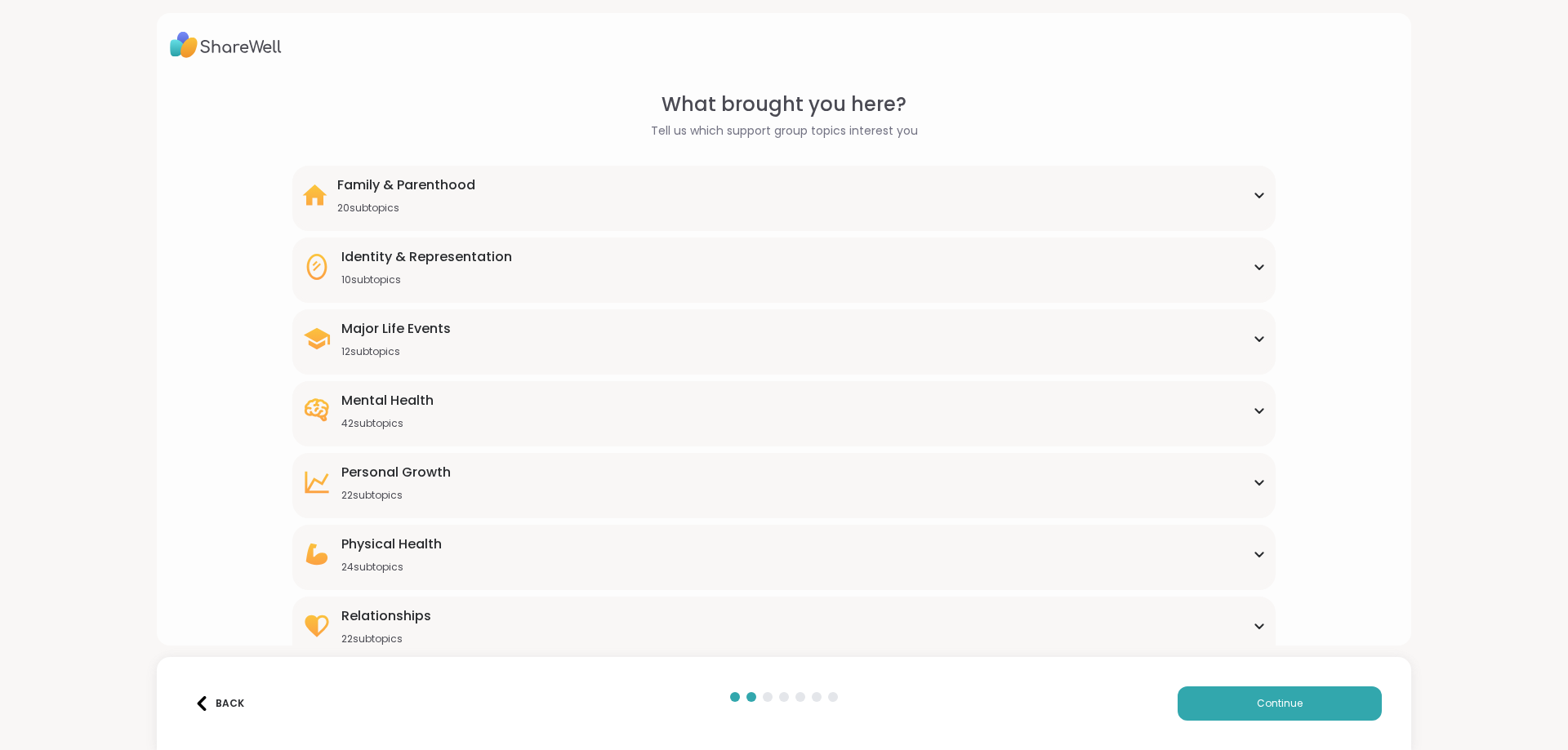
click at [711, 341] on div "Major Life Events 12 subtopics" at bounding box center [783, 338] width 963 height 39
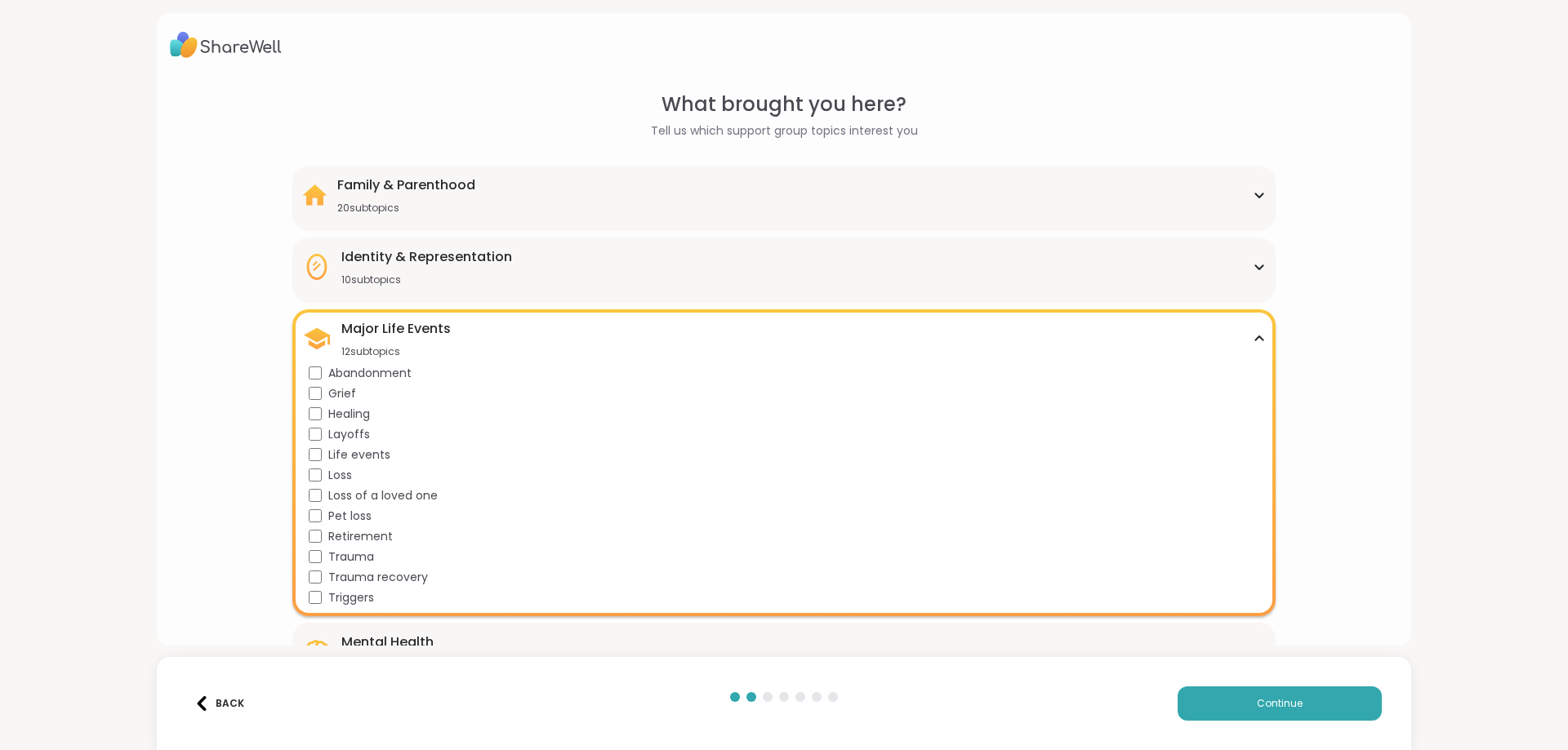
click at [711, 340] on div "Major Life Events 12 subtopics" at bounding box center [783, 338] width 963 height 39
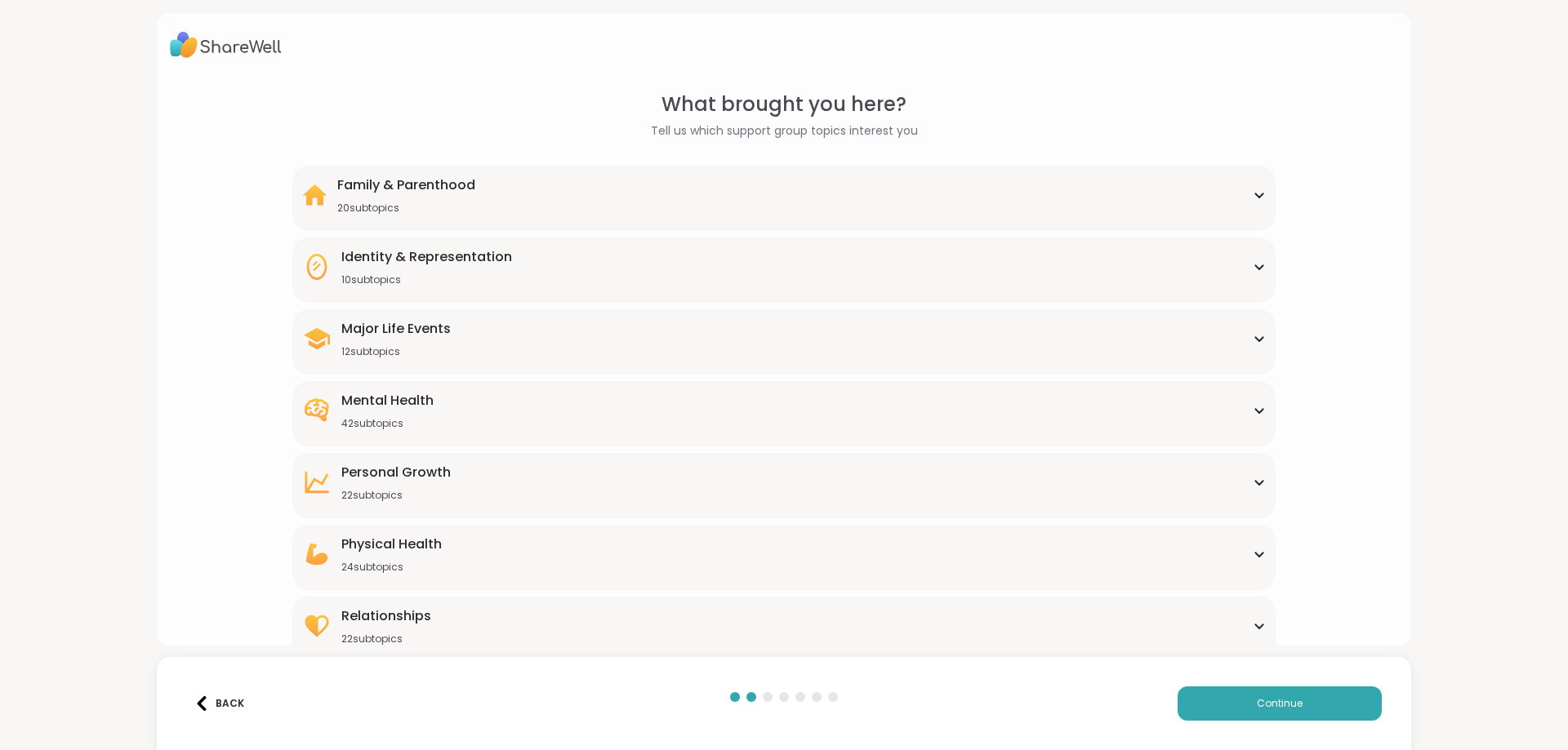
scroll to position [43, 0]
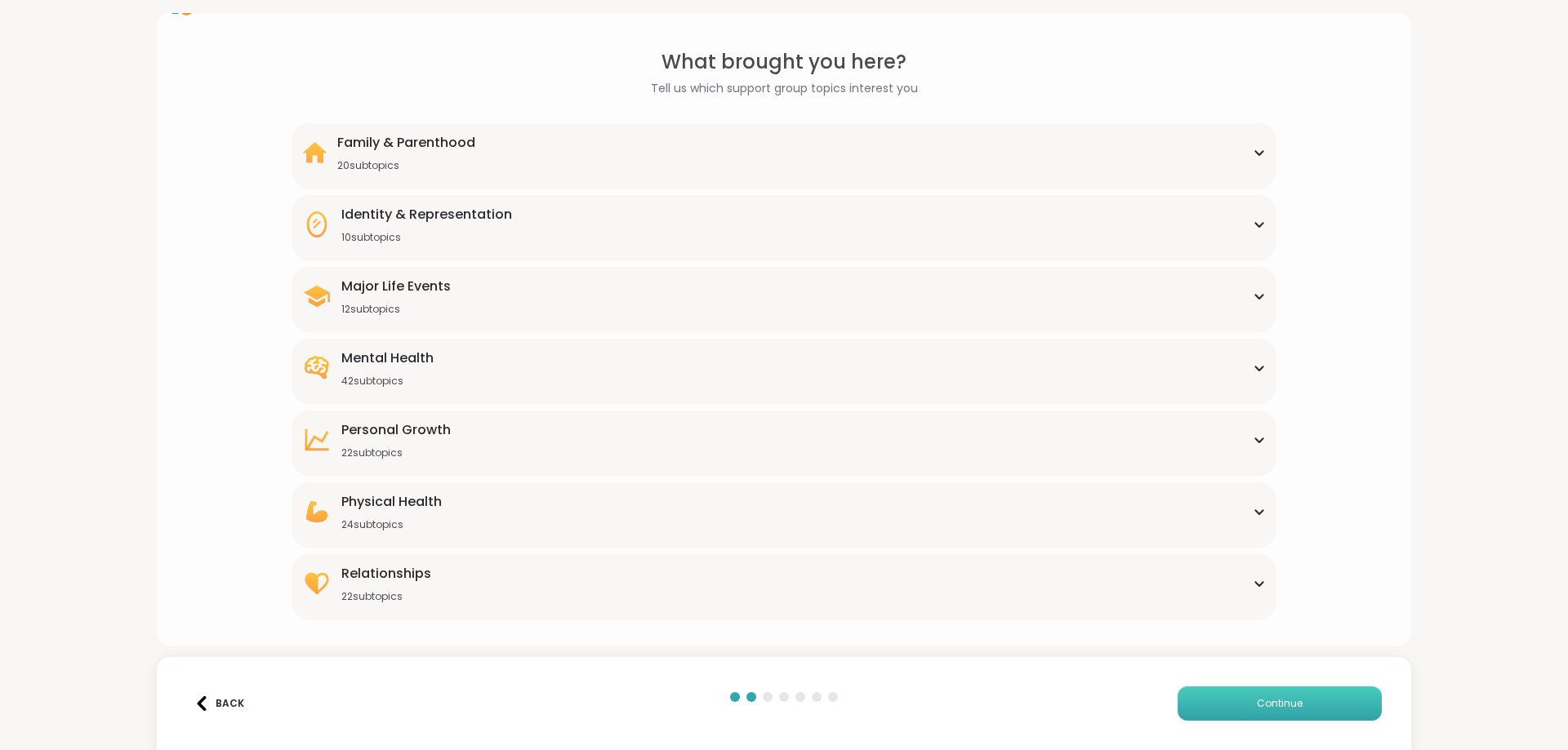
click at [1244, 706] on button "Continue" at bounding box center [1279, 704] width 204 height 34
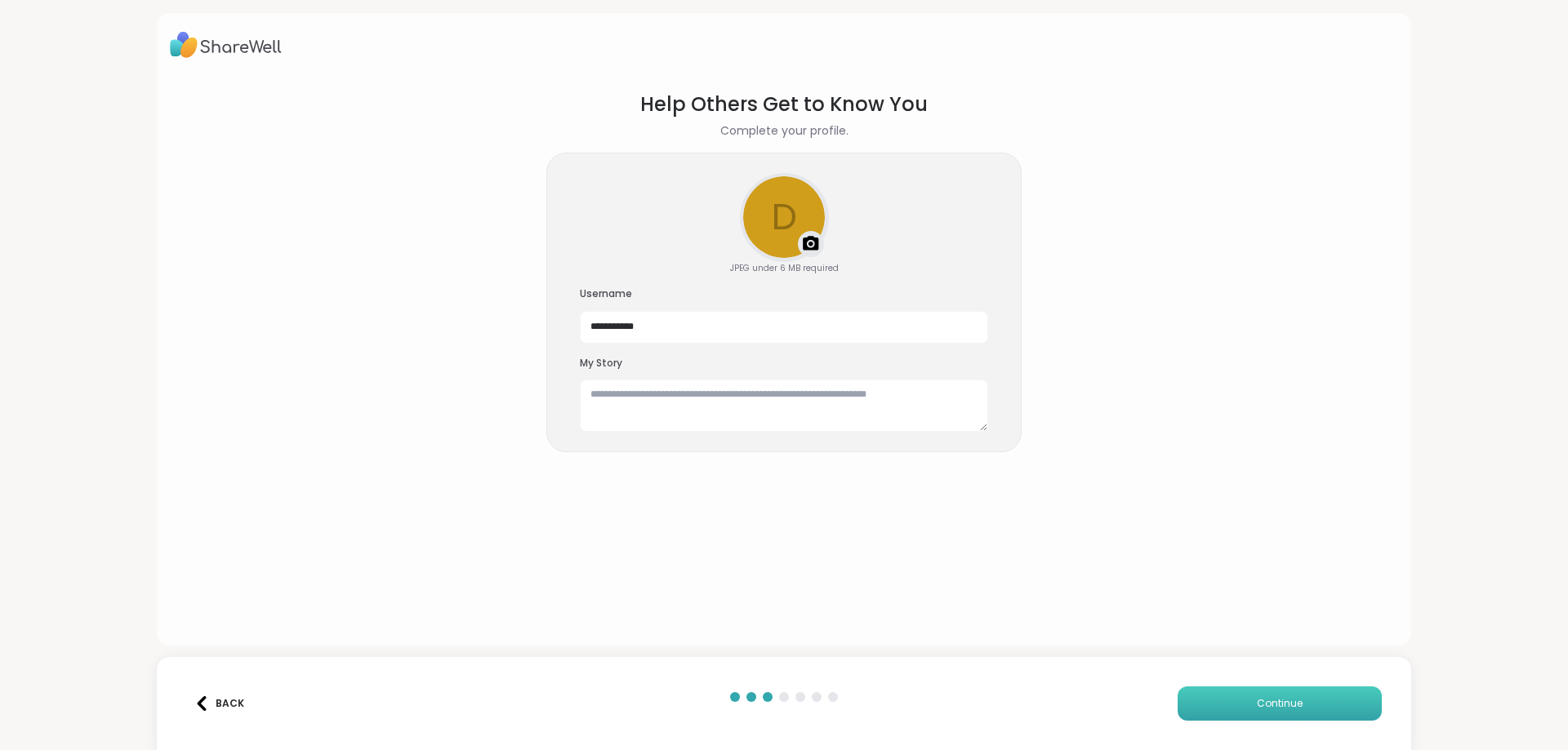
scroll to position [0, 0]
click at [775, 243] on div "Upload a profile photo" at bounding box center [784, 217] width 86 height 86
click at [822, 392] on textarea at bounding box center [784, 406] width 409 height 53
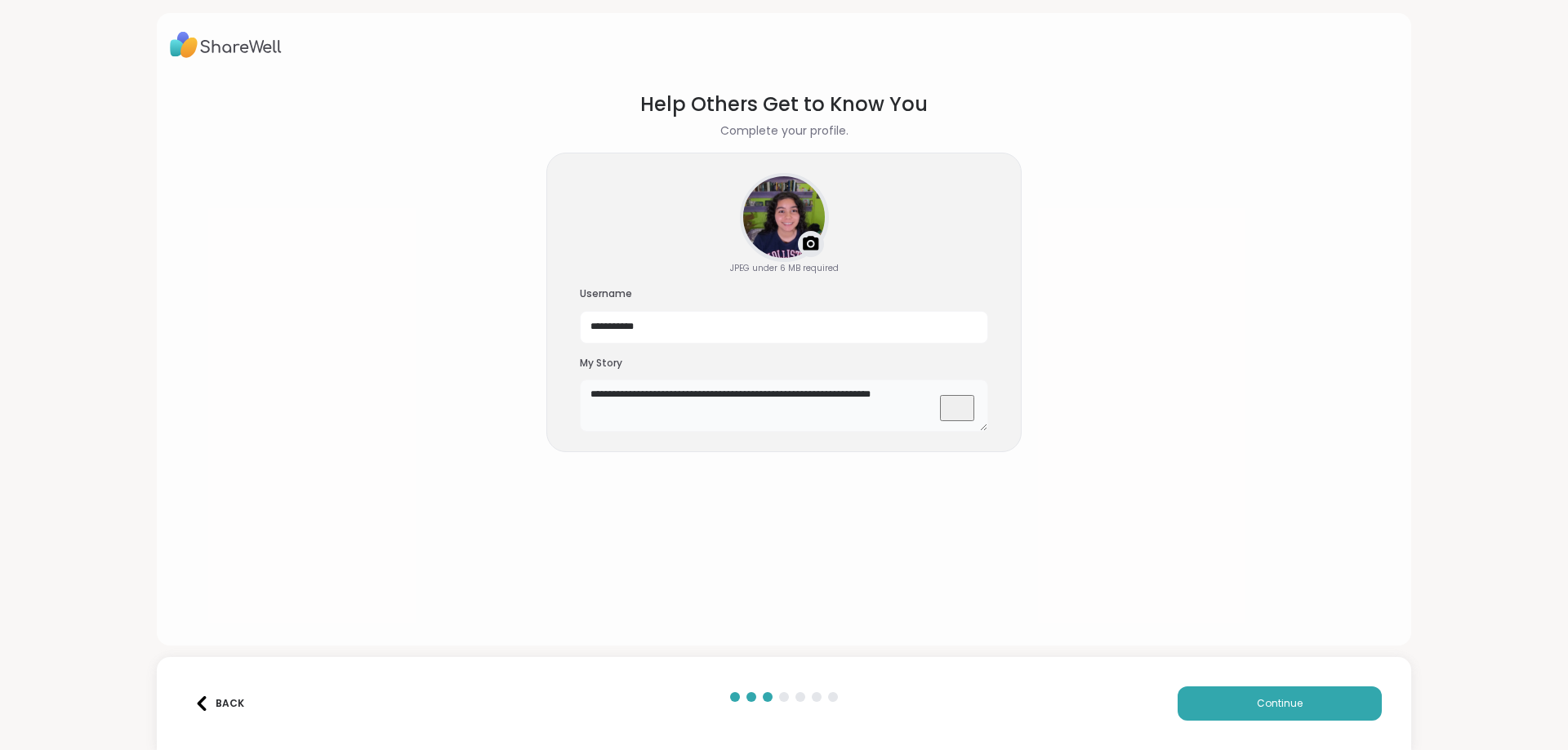
type textarea "**********"
click at [948, 484] on section "**********" at bounding box center [783, 355] width 1228 height 556
click at [1248, 696] on button "Continue" at bounding box center [1279, 704] width 204 height 34
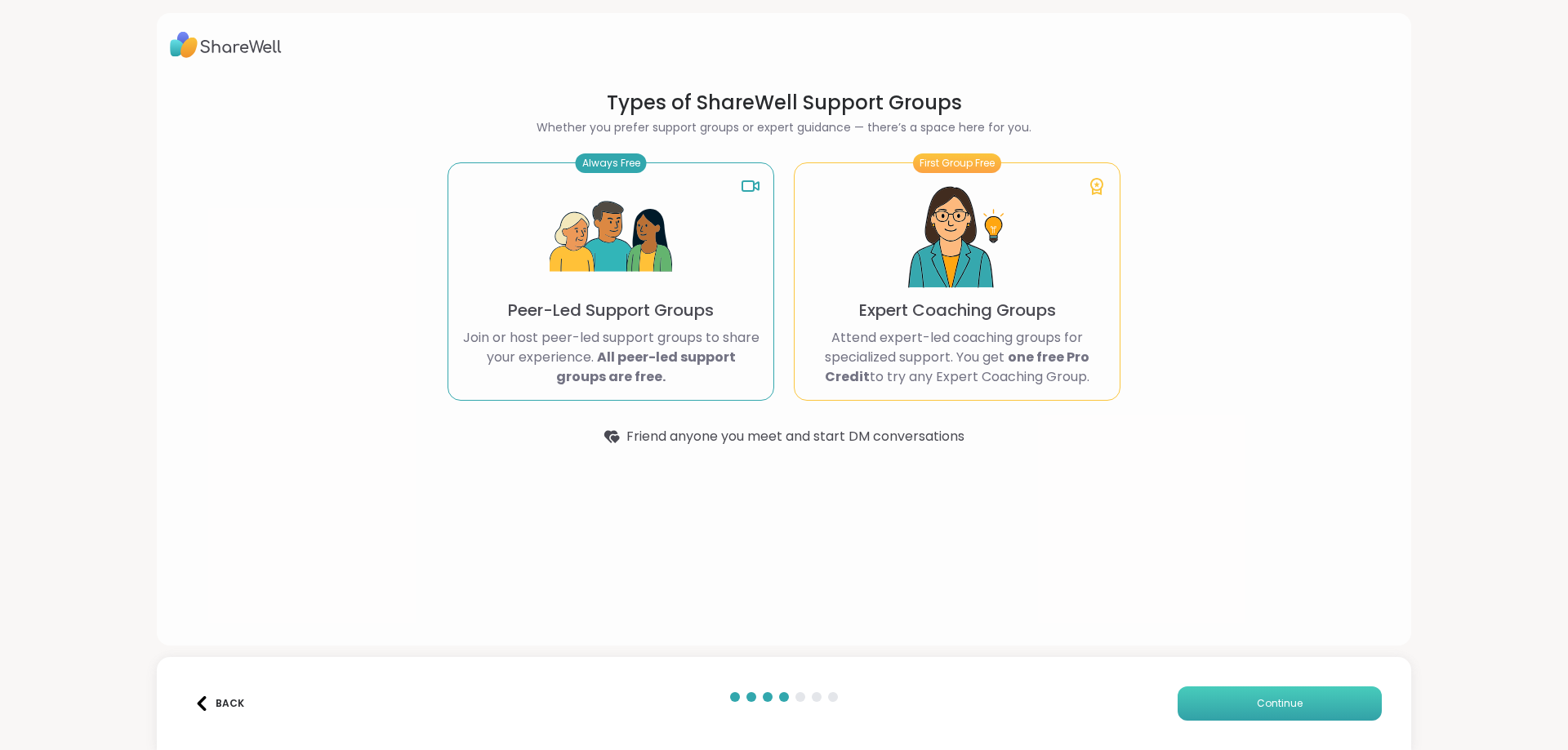
click at [1249, 708] on button "Continue" at bounding box center [1279, 704] width 204 height 34
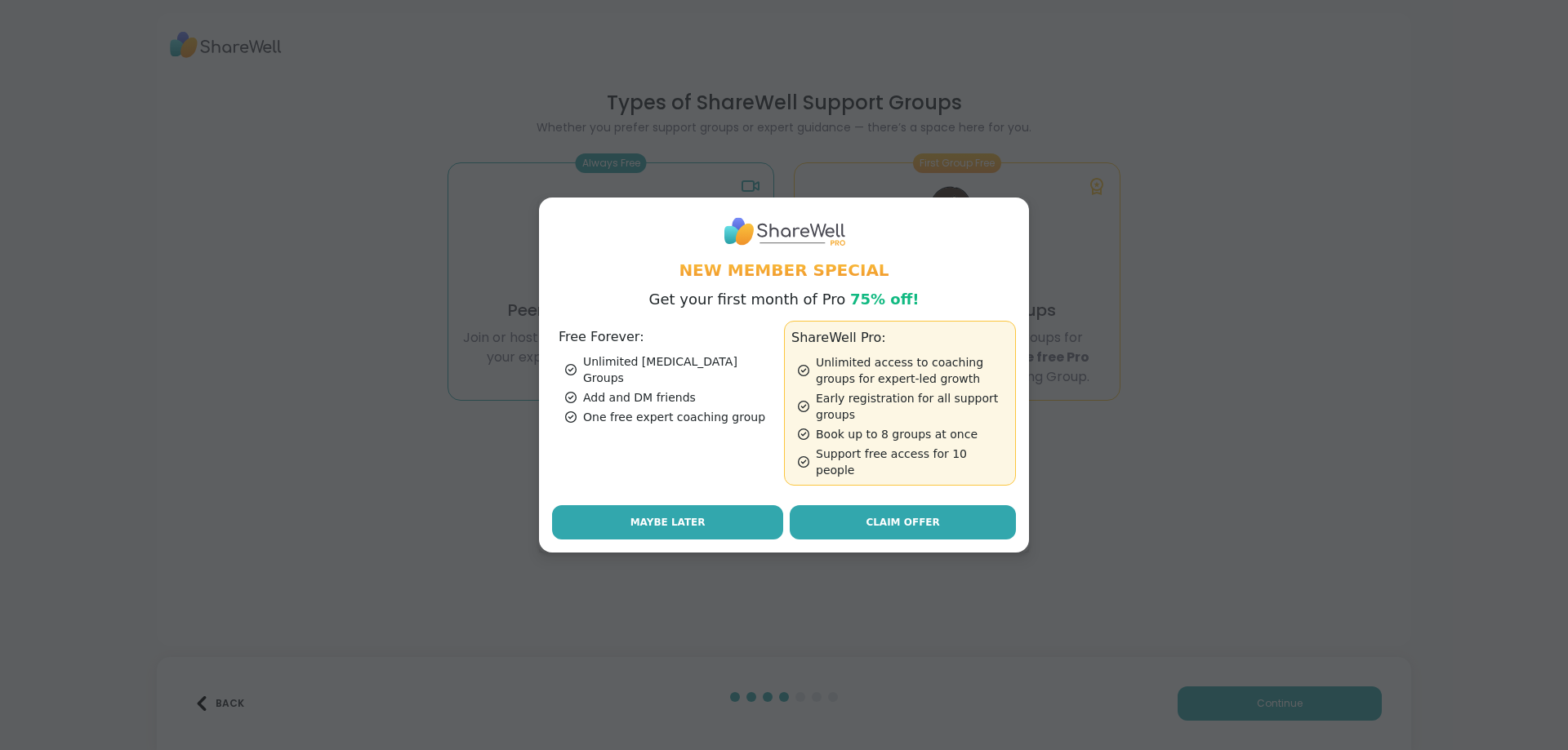
click at [696, 515] on span "Maybe Later" at bounding box center [668, 523] width 75 height 14
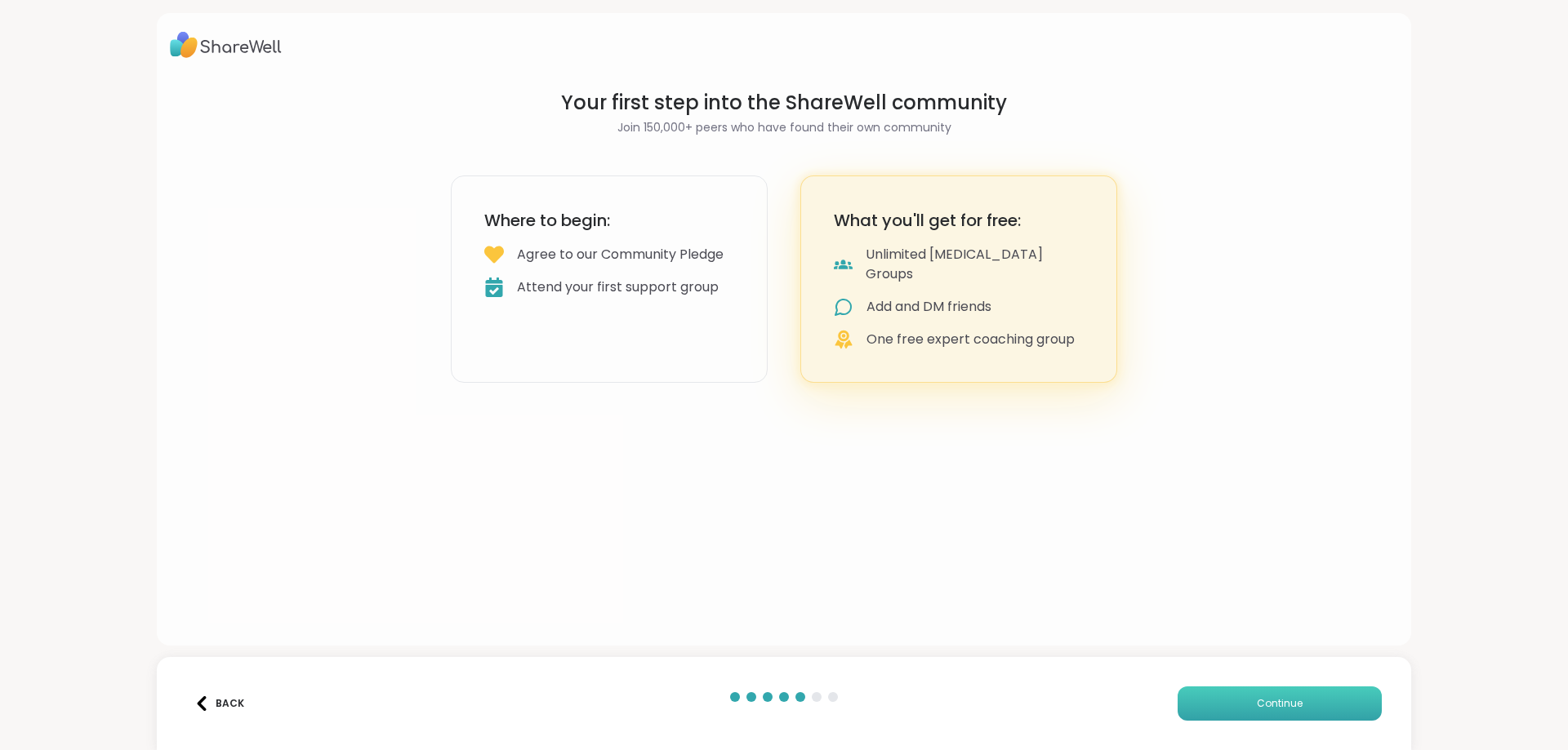
click at [1240, 697] on button "Continue" at bounding box center [1279, 704] width 204 height 34
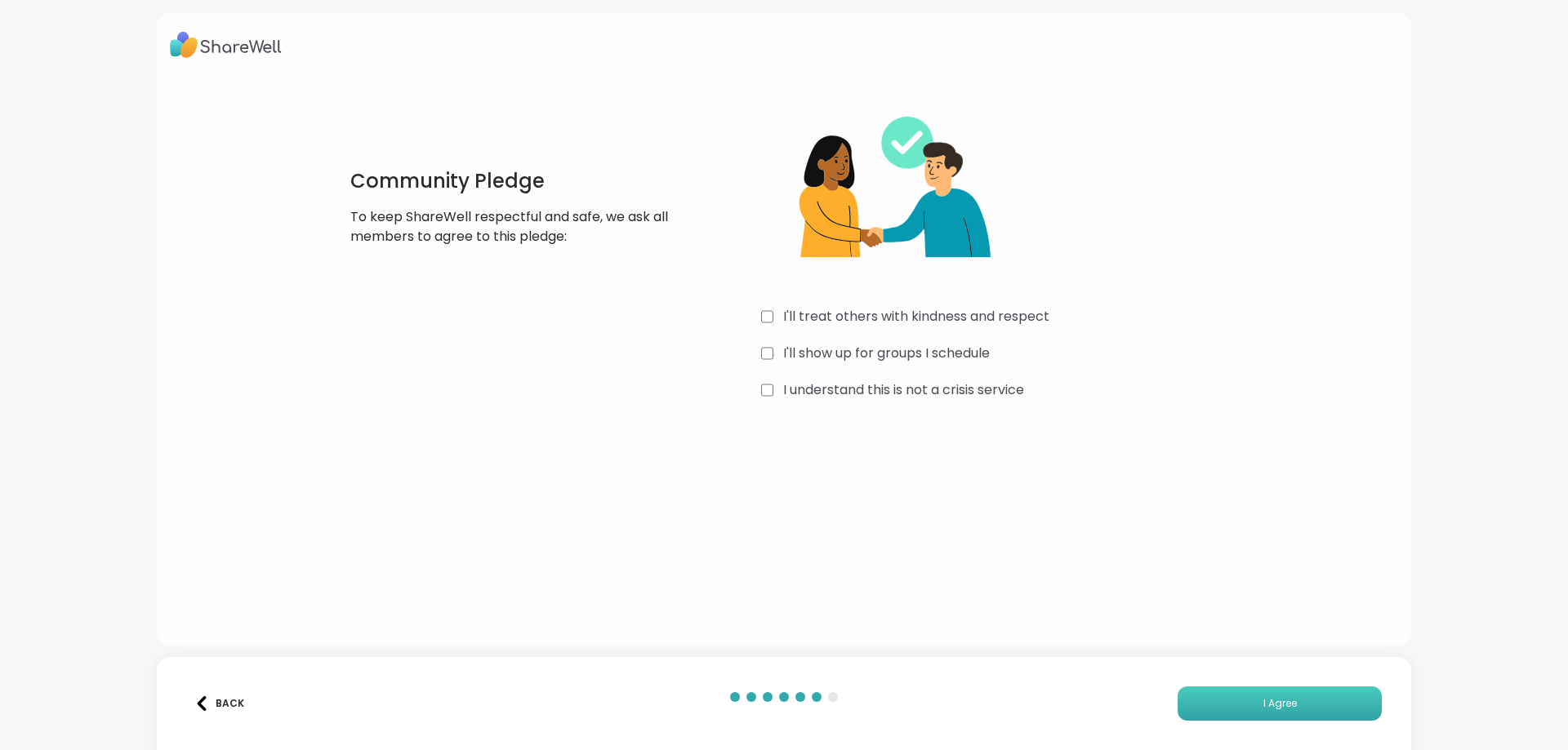
click at [1261, 715] on button "I Agree" at bounding box center [1279, 704] width 204 height 34
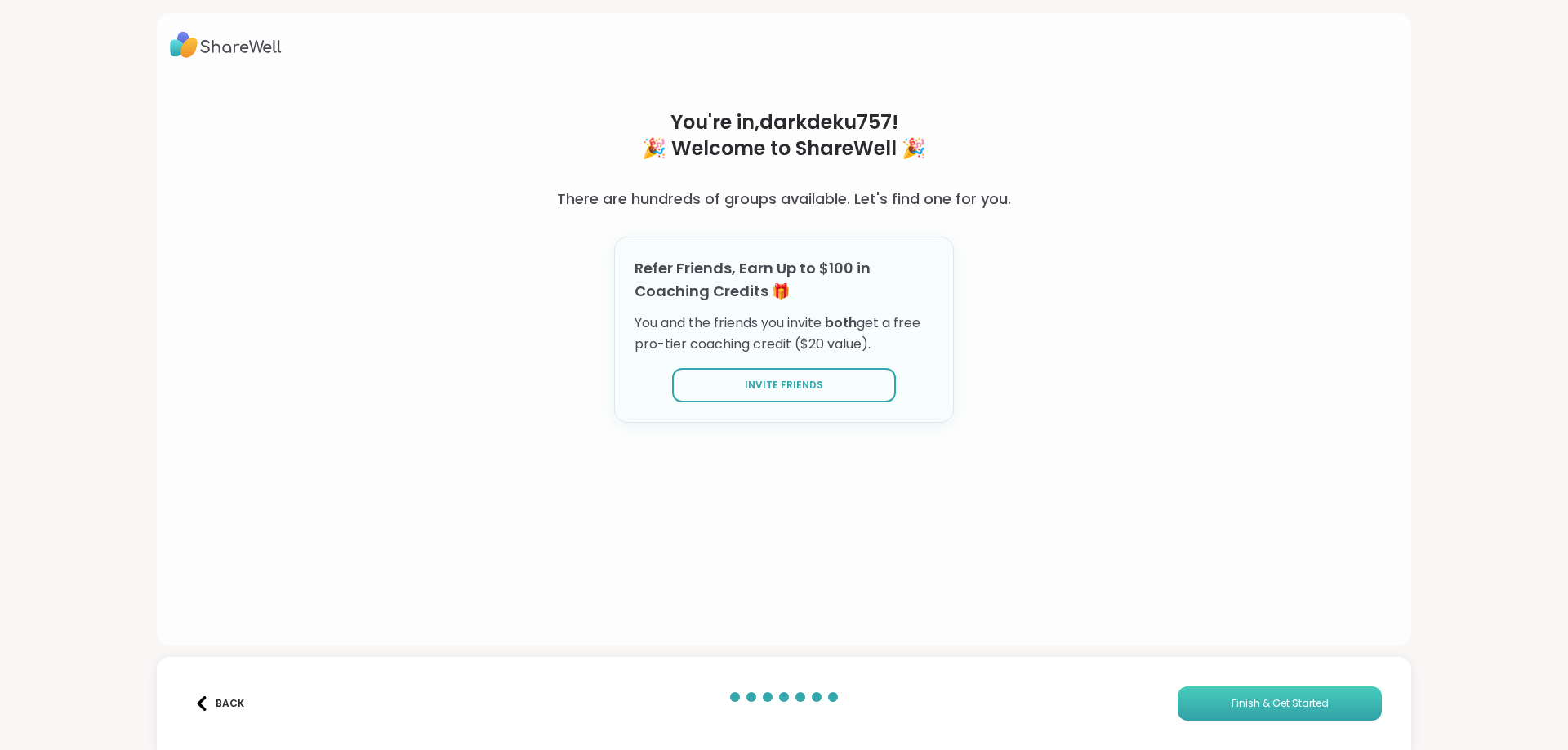
click at [1213, 691] on button "Finish & Get Started" at bounding box center [1279, 704] width 204 height 34
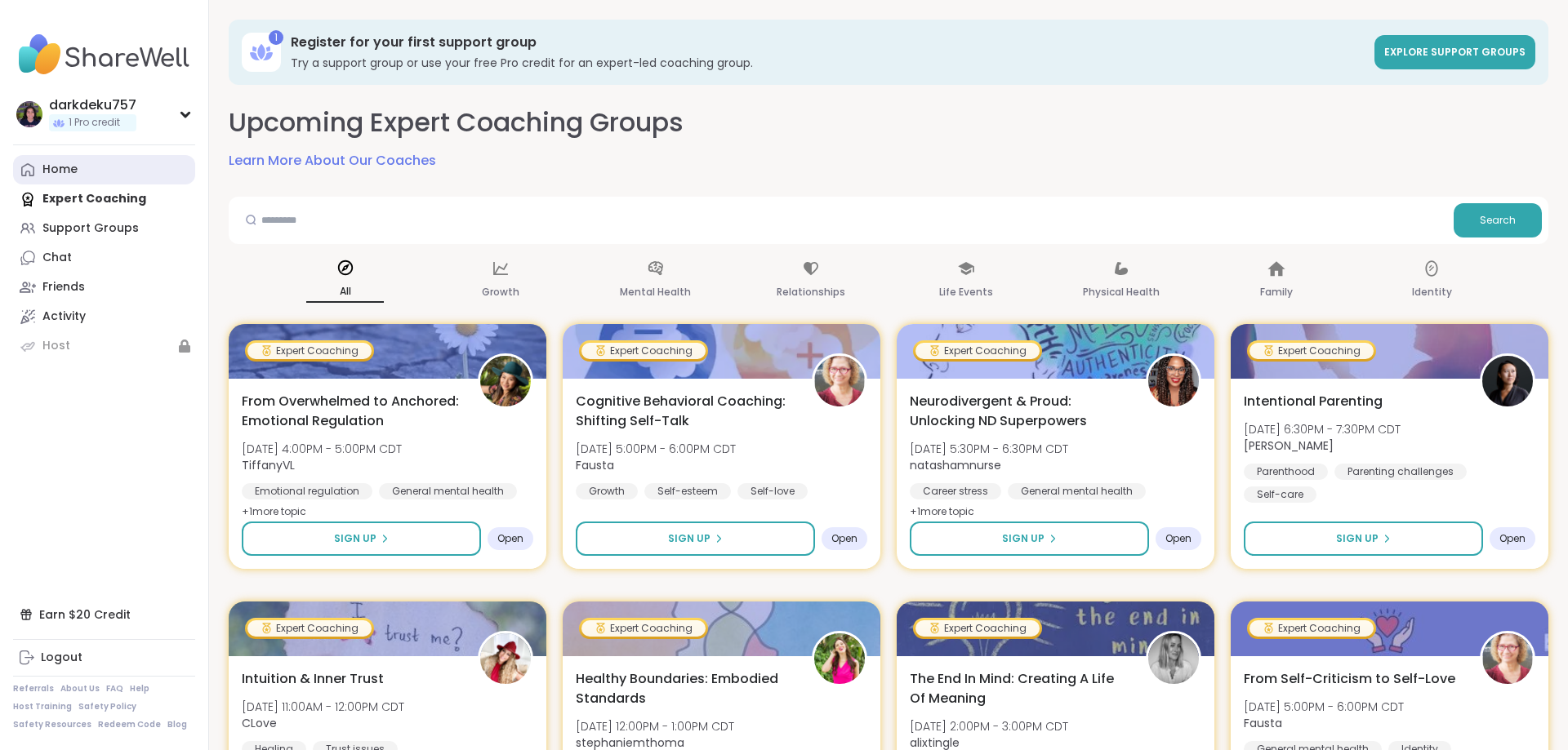
click at [99, 171] on link "Home" at bounding box center [103, 169] width 182 height 29
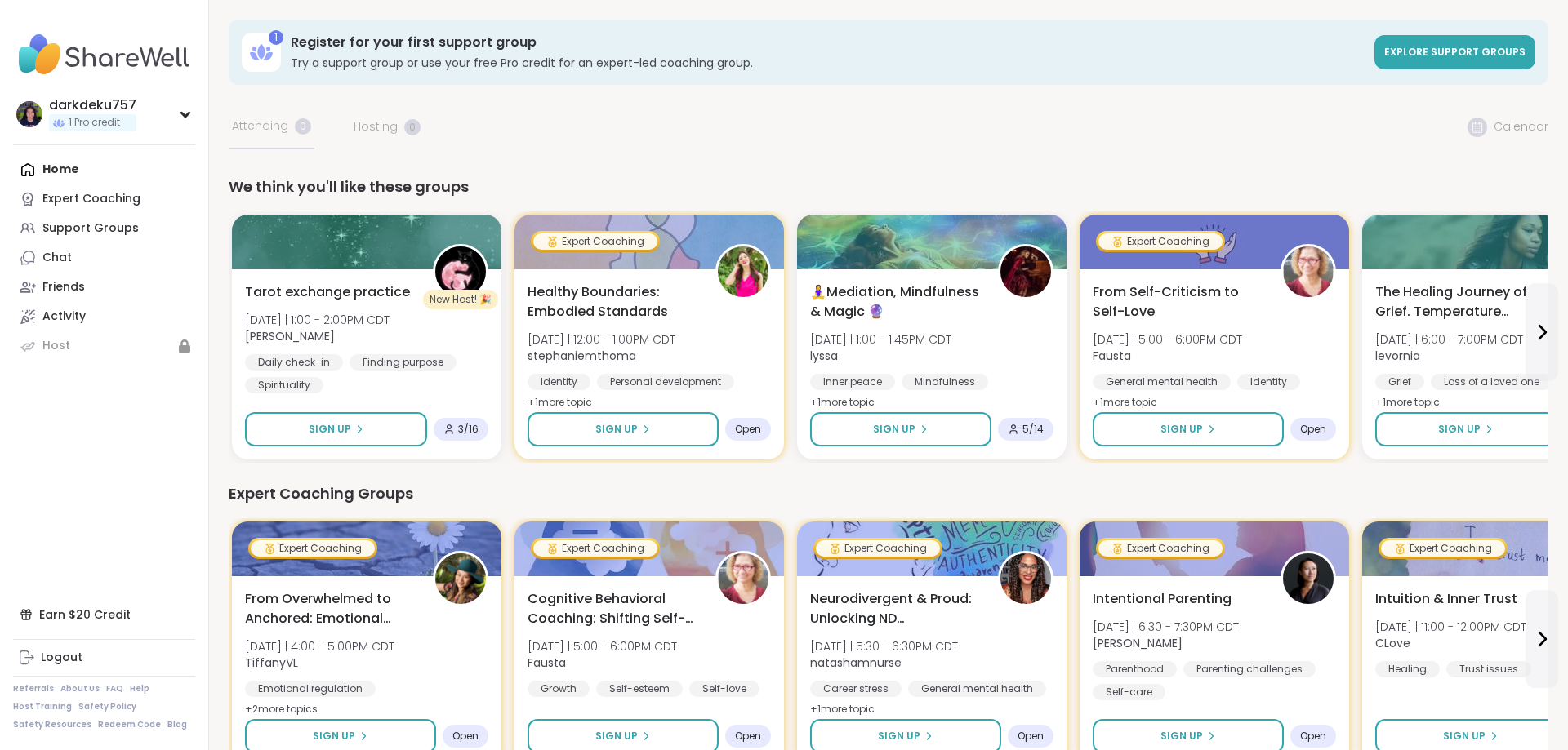
click at [424, 236] on div at bounding box center [367, 239] width 276 height 55
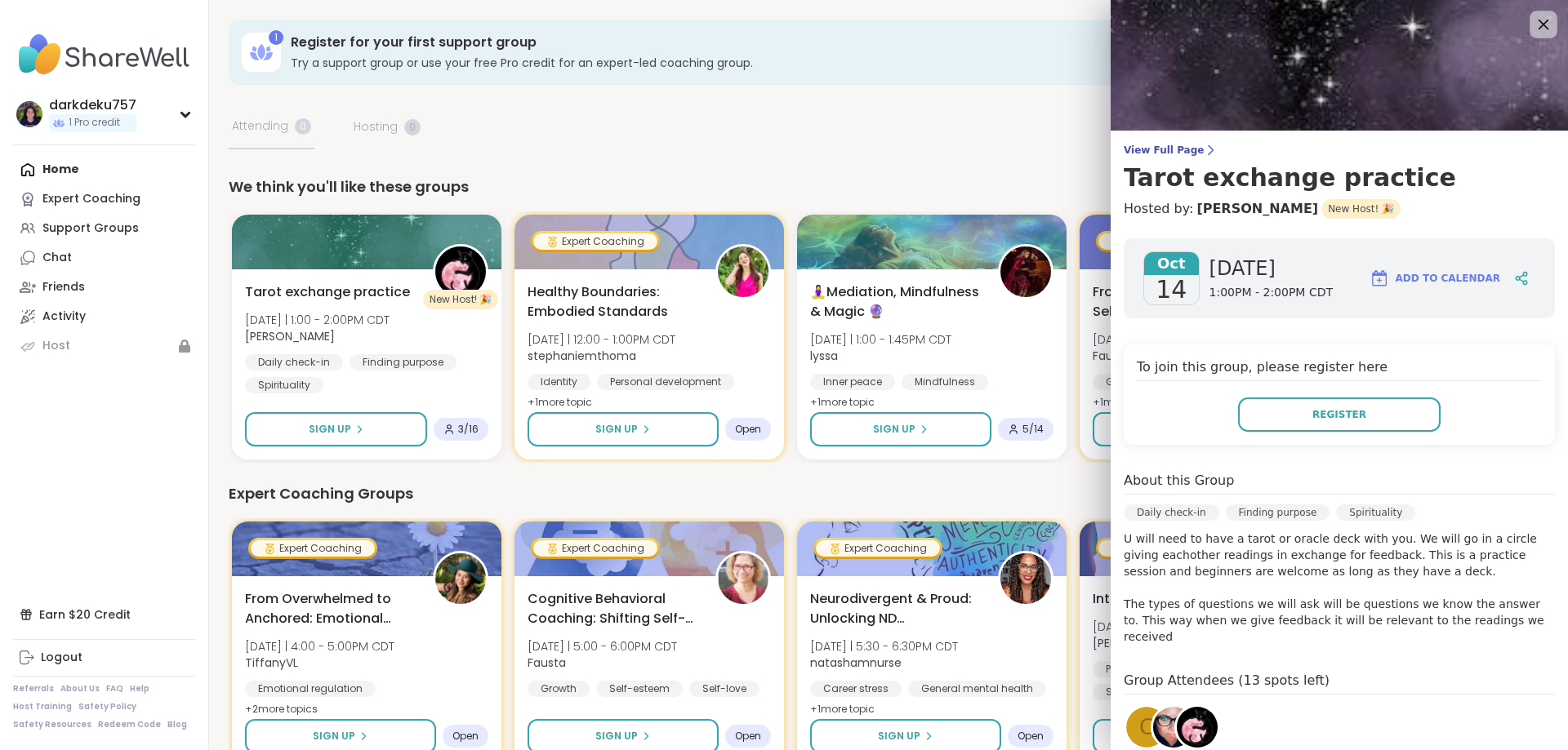
click at [1544, 24] on icon at bounding box center [1544, 25] width 11 height 11
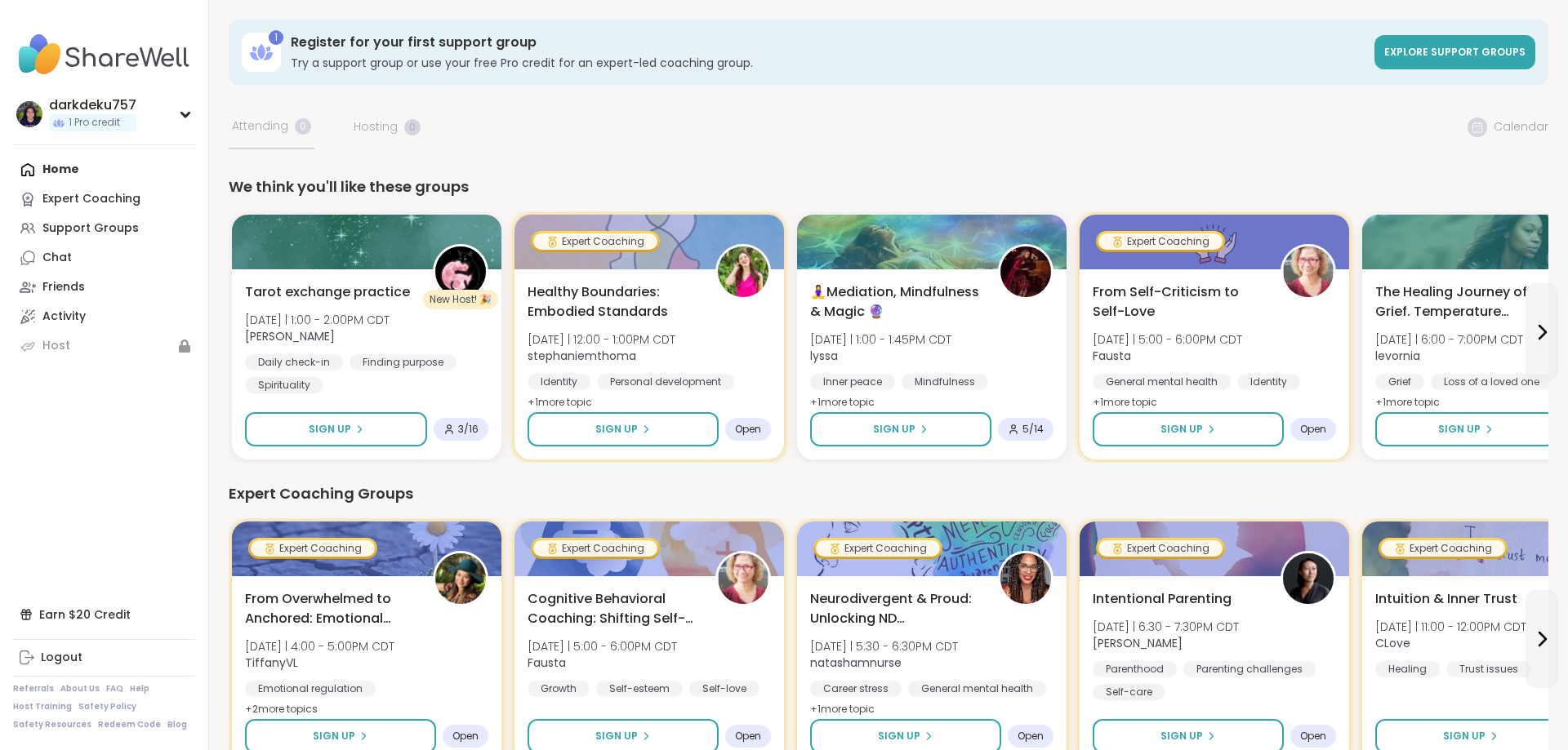
click at [922, 293] on span "🧘‍♀️Mediation, Mindfulness & Magic 🔮" at bounding box center [894, 302] width 173 height 40
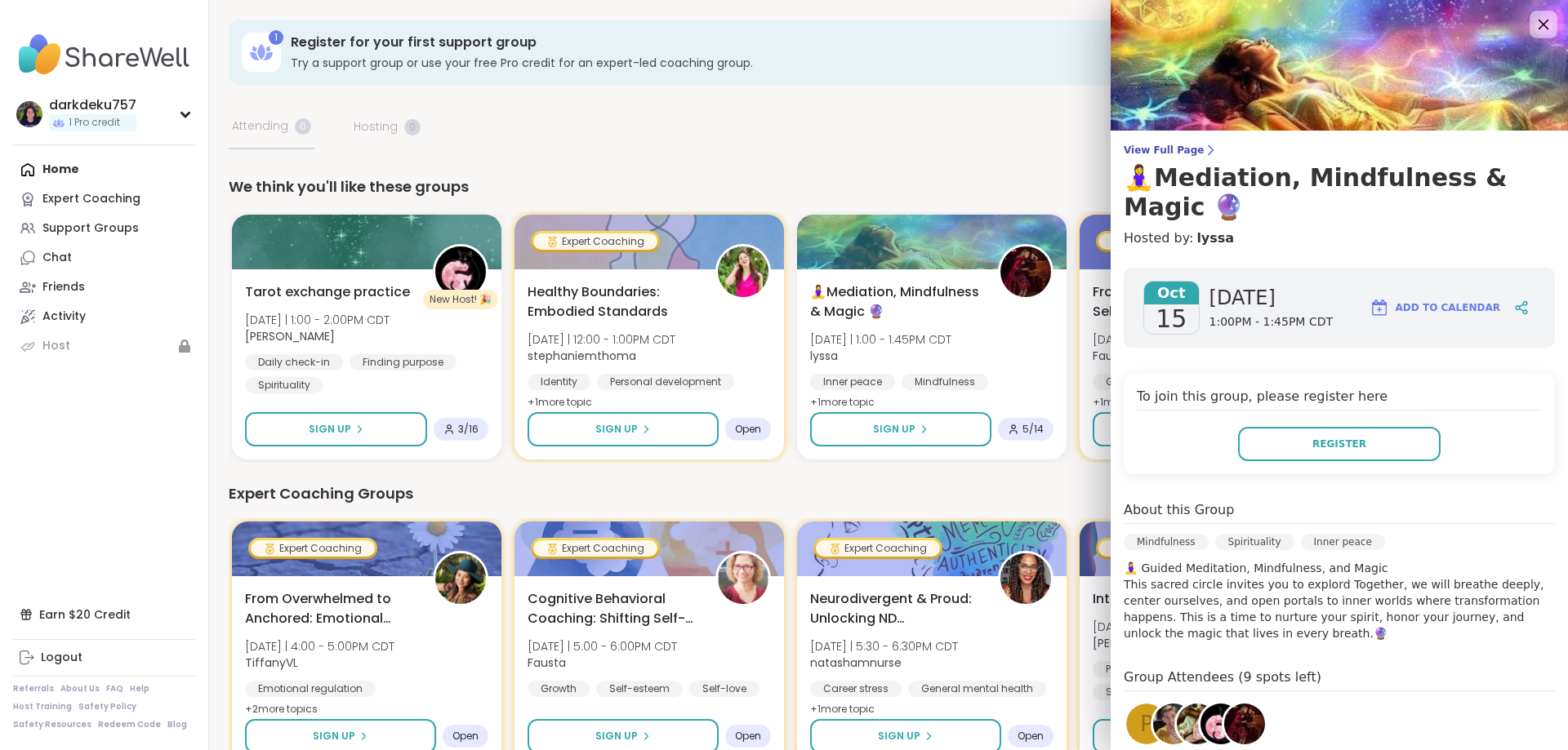
click at [1536, 24] on icon at bounding box center [1543, 24] width 21 height 21
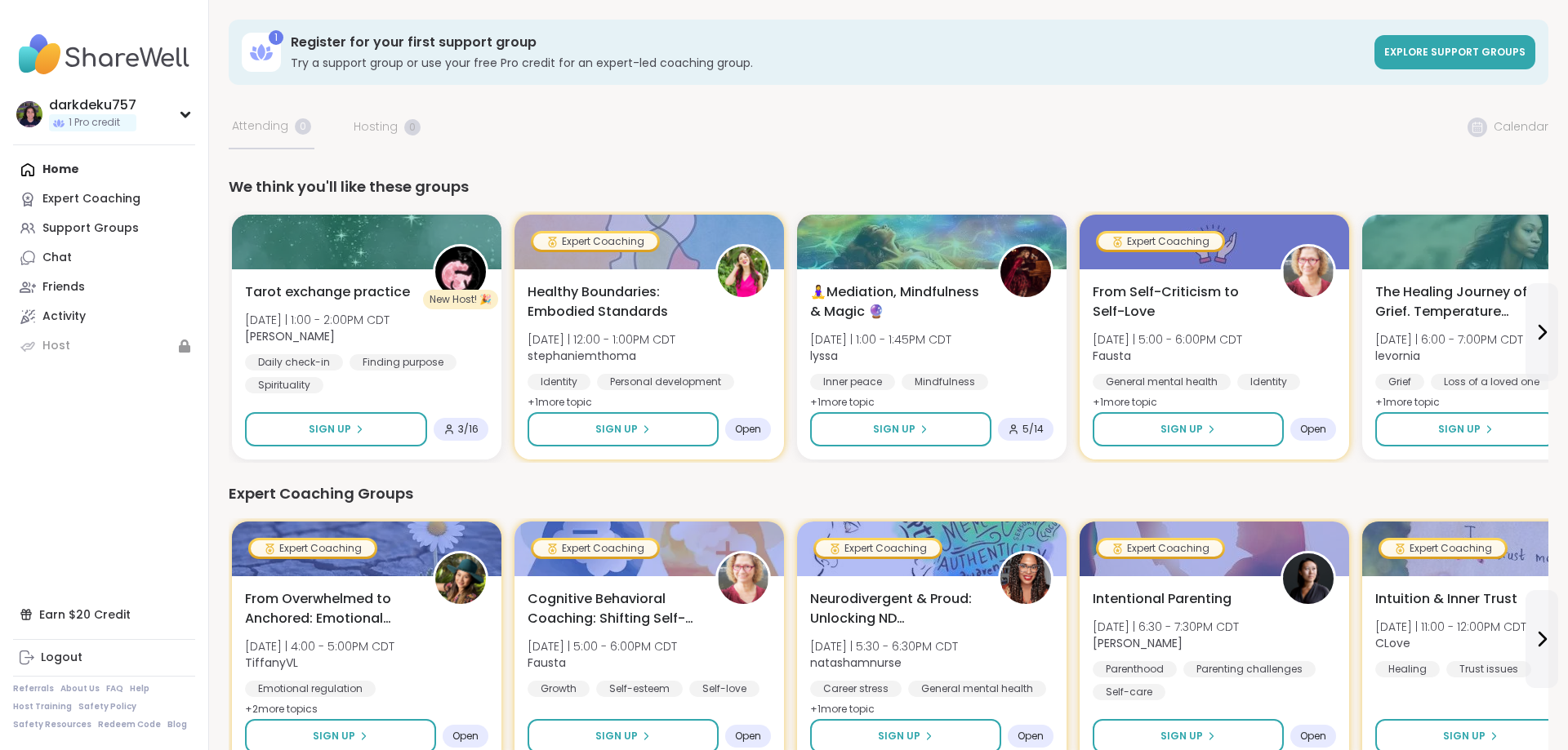
click at [1540, 336] on icon at bounding box center [1543, 332] width 20 height 20
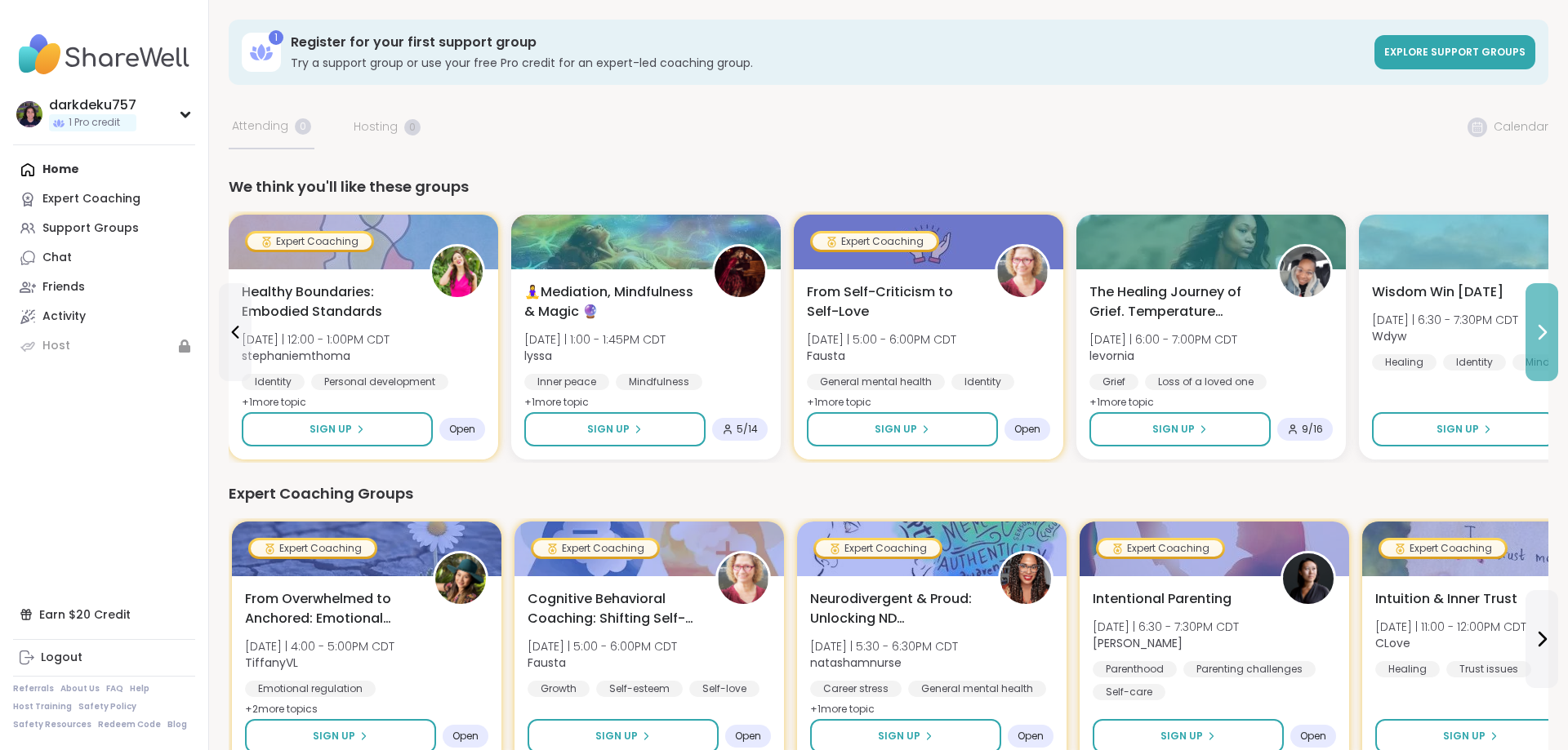
click at [1540, 336] on icon at bounding box center [1543, 332] width 20 height 20
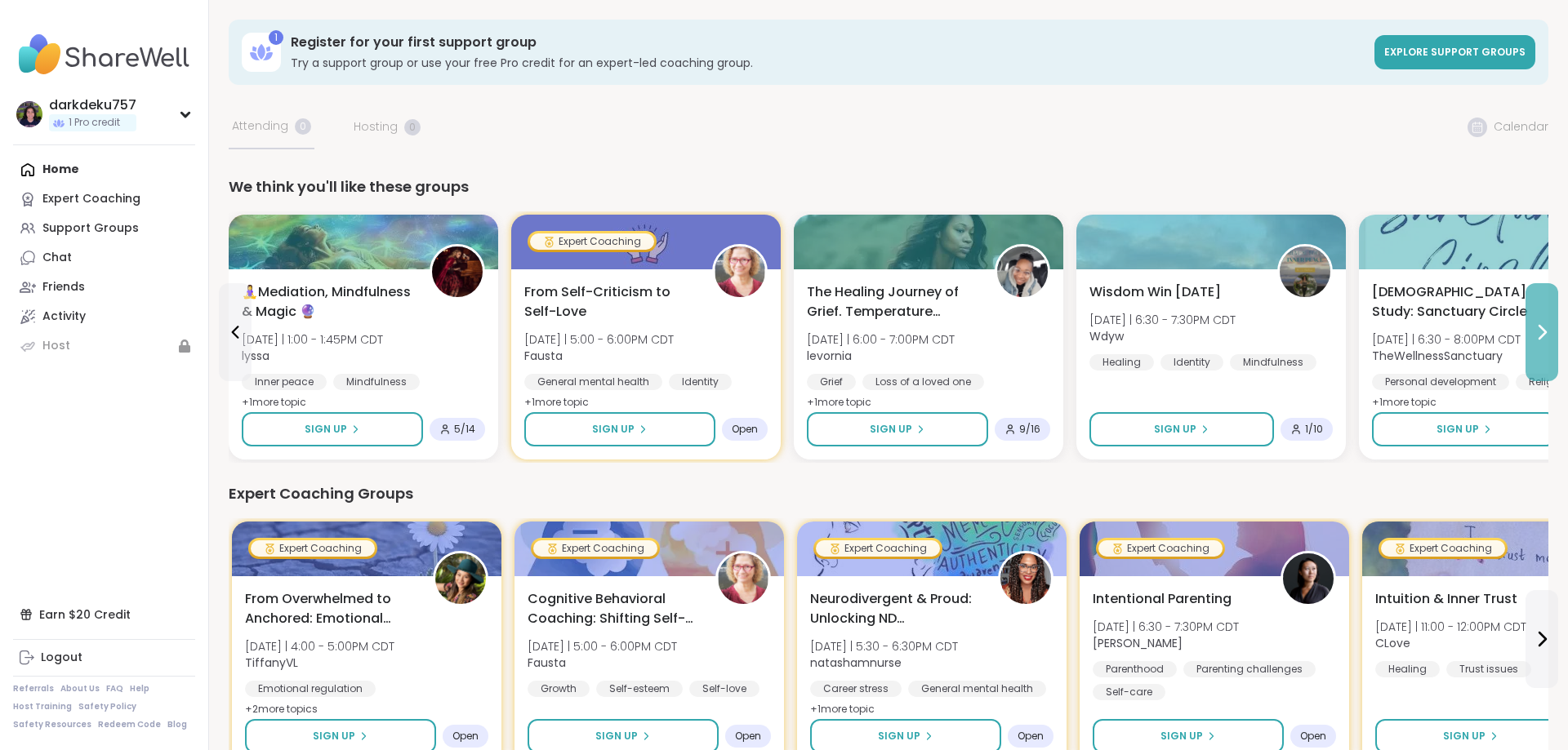
click at [1540, 336] on icon at bounding box center [1543, 332] width 20 height 20
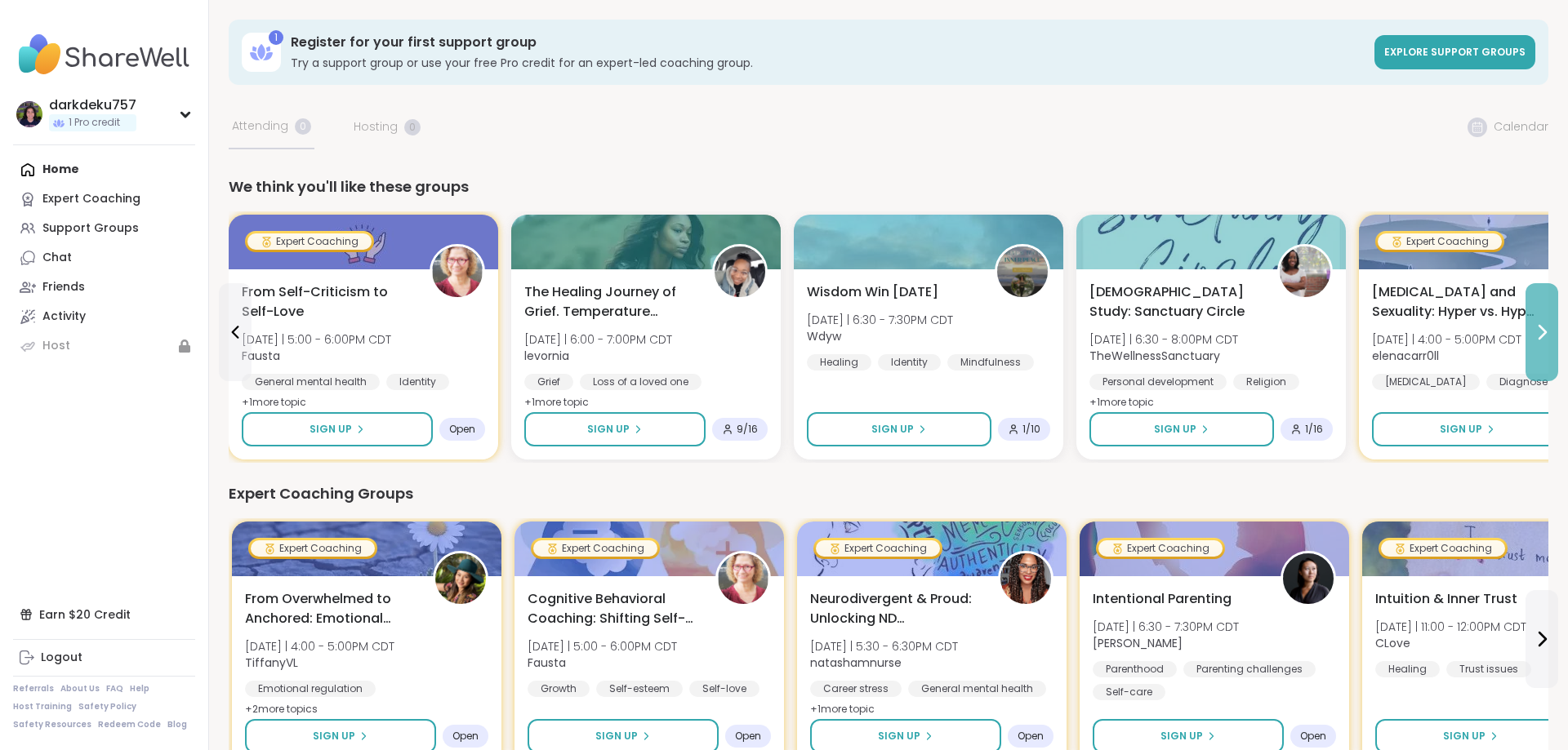
click at [1540, 336] on icon at bounding box center [1543, 332] width 20 height 20
